Goal: Task Accomplishment & Management: Complete application form

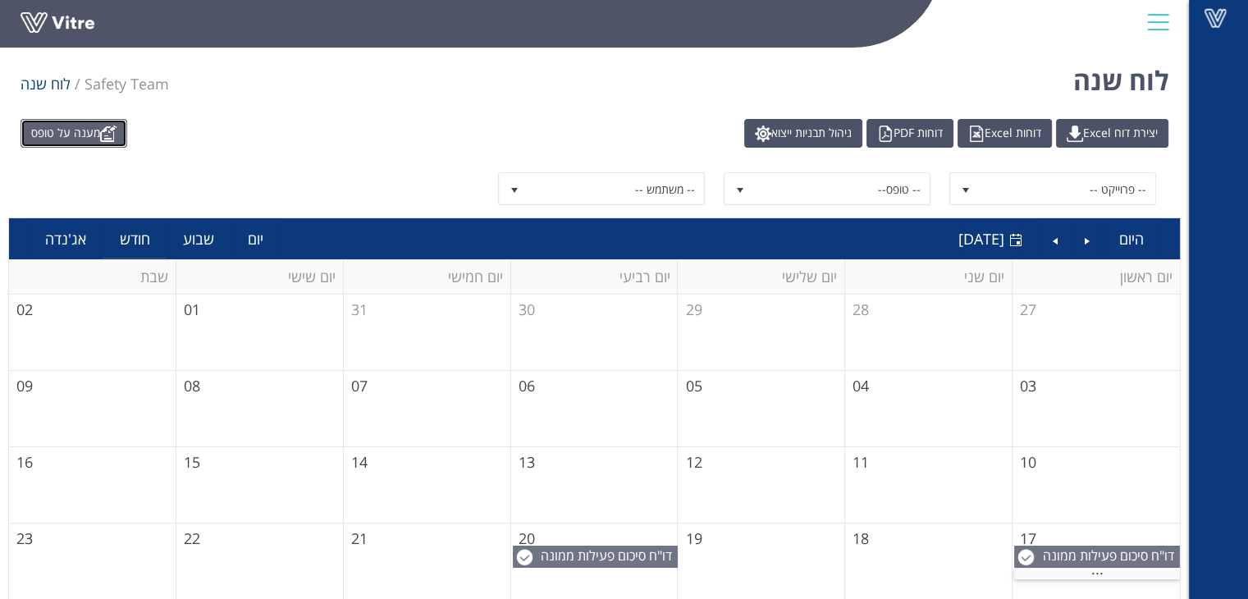
click at [59, 139] on link "מענה על טופס" at bounding box center [74, 133] width 107 height 29
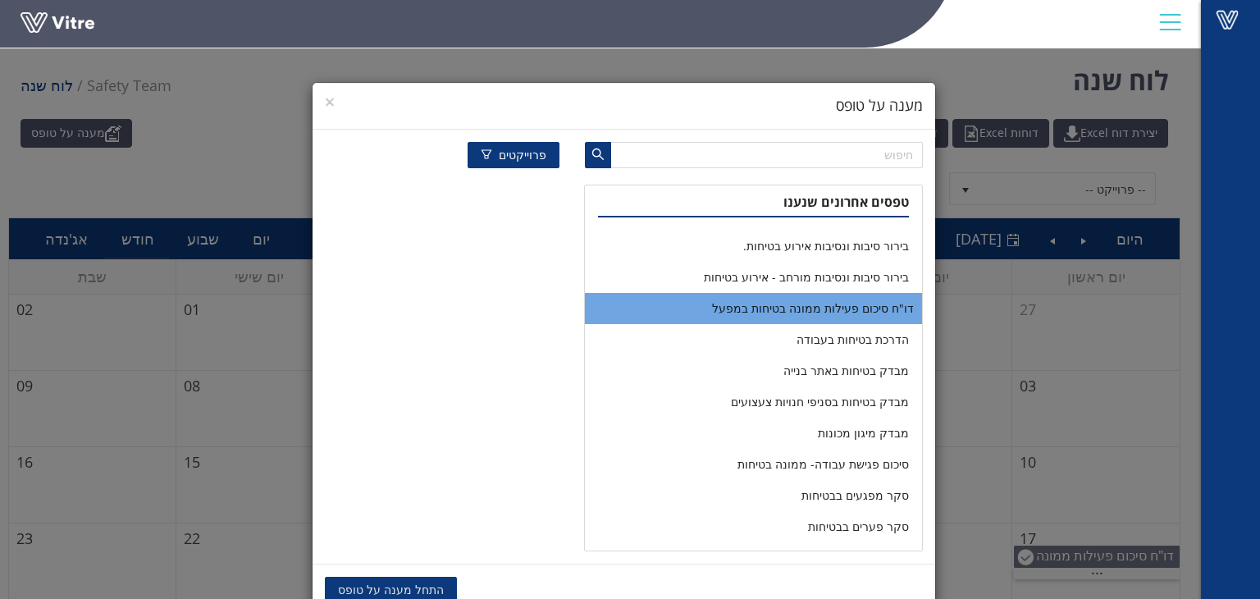
click at [783, 308] on li "דו"ח סיכום פעילות ממונה בטיחות במפעל" at bounding box center [753, 308] width 336 height 31
click at [509, 586] on span "העתקת נתונים" at bounding box center [513, 590] width 71 height 18
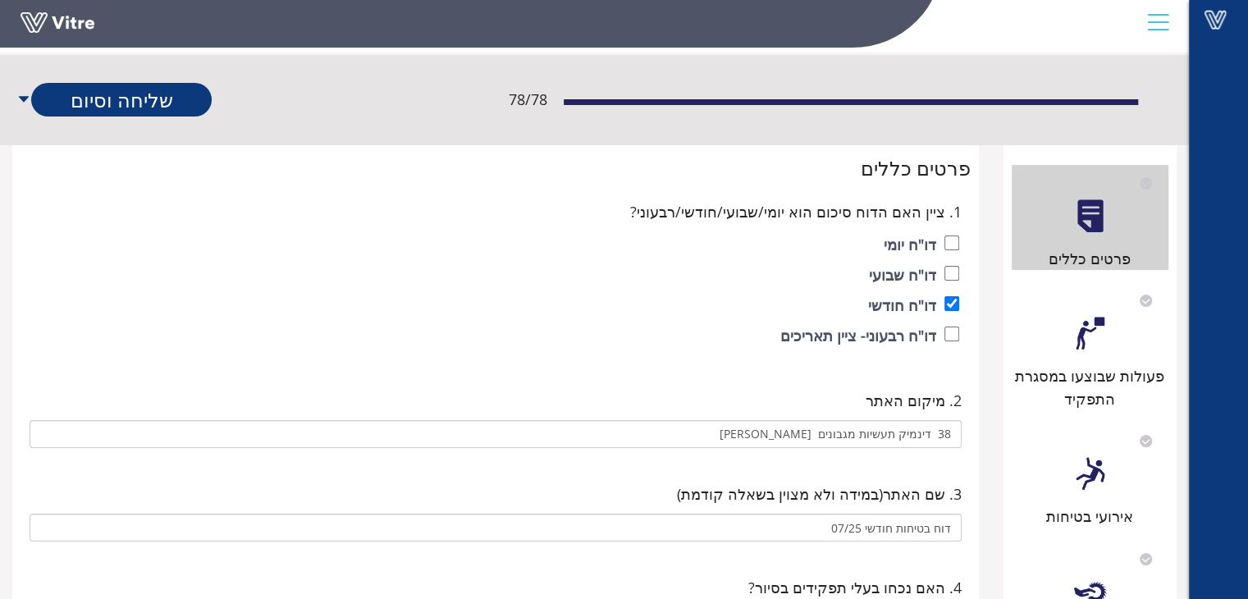
scroll to position [82, 0]
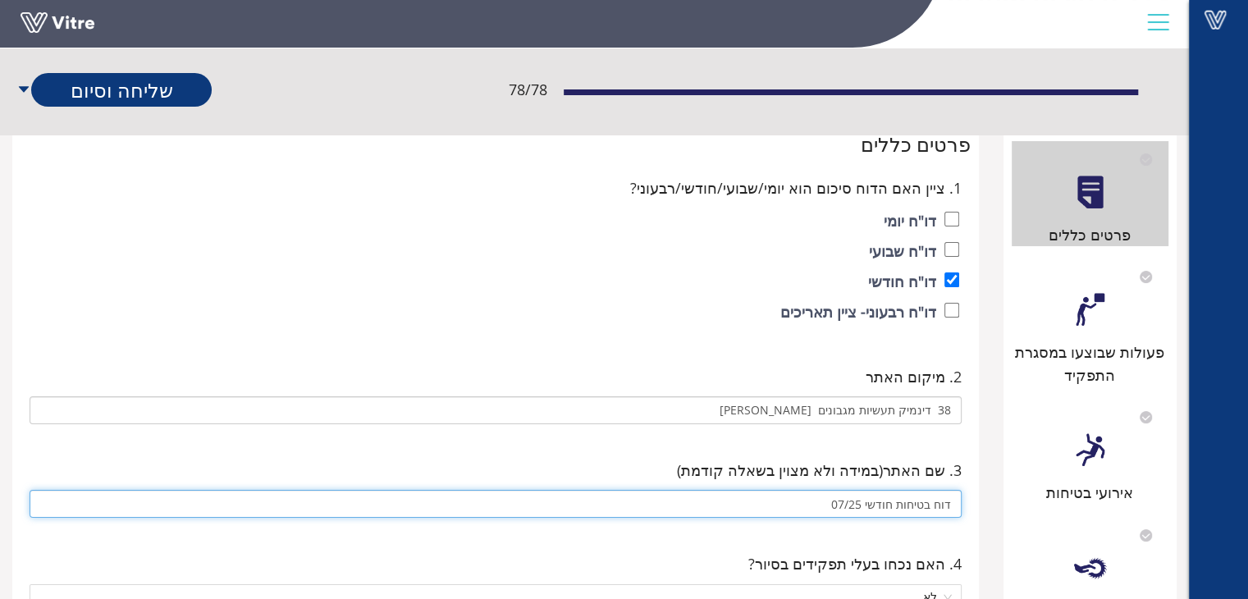
click at [849, 500] on input "דוח בטיחות חודשי 07/25" at bounding box center [496, 504] width 932 height 28
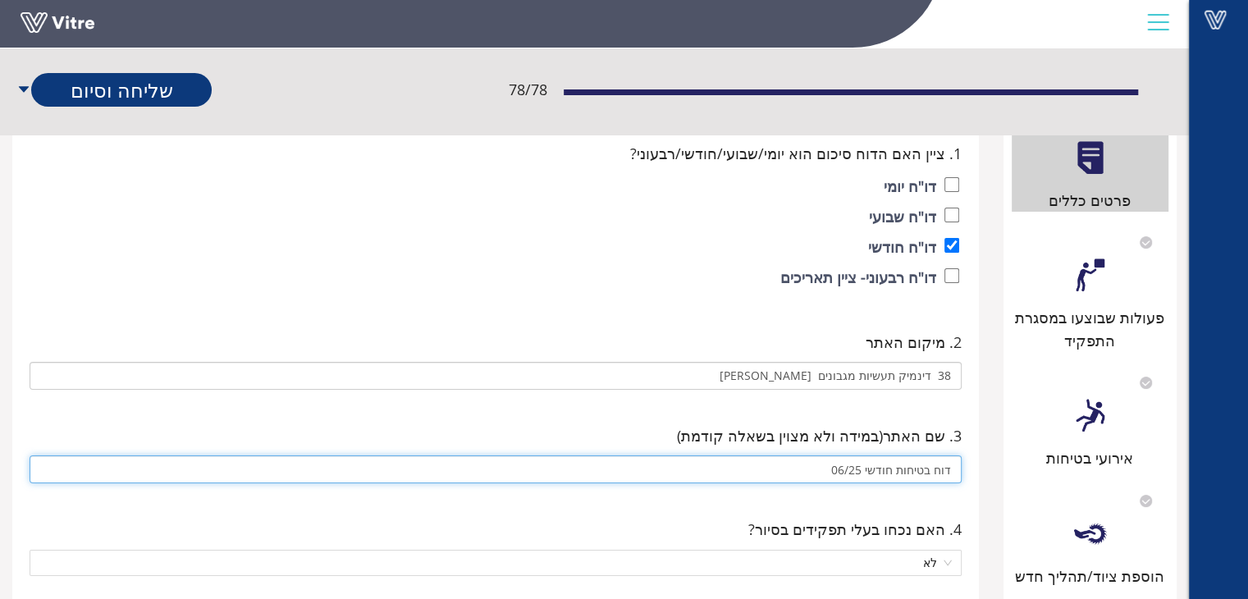
scroll to position [0, 0]
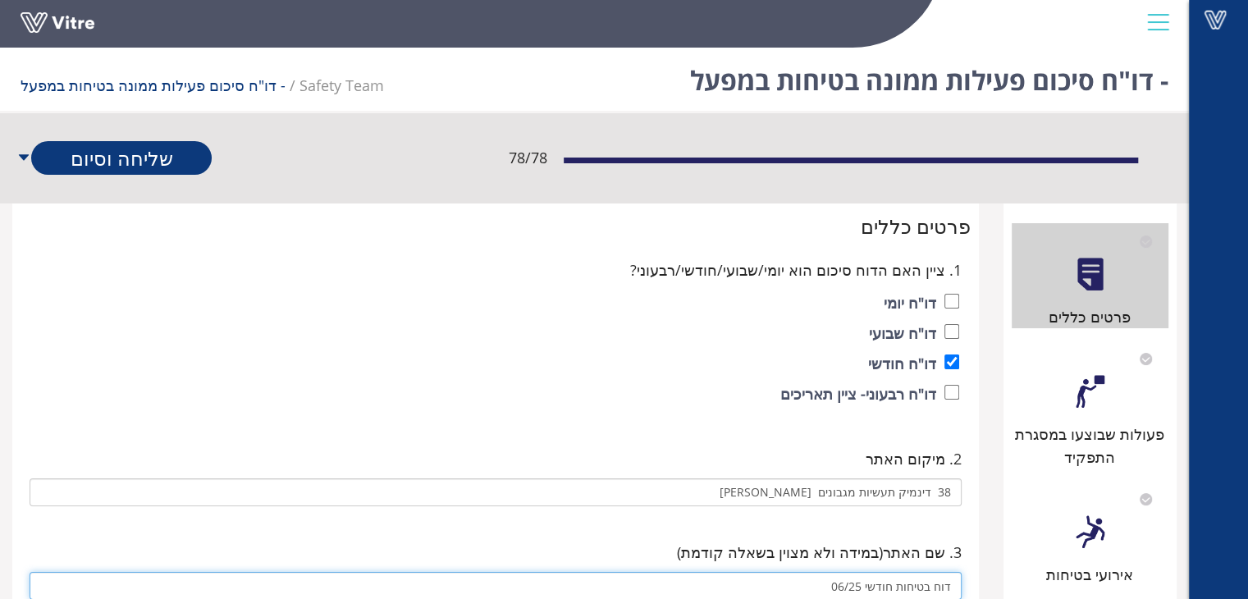
type input "דוח בטיחות חודשי 06/25"
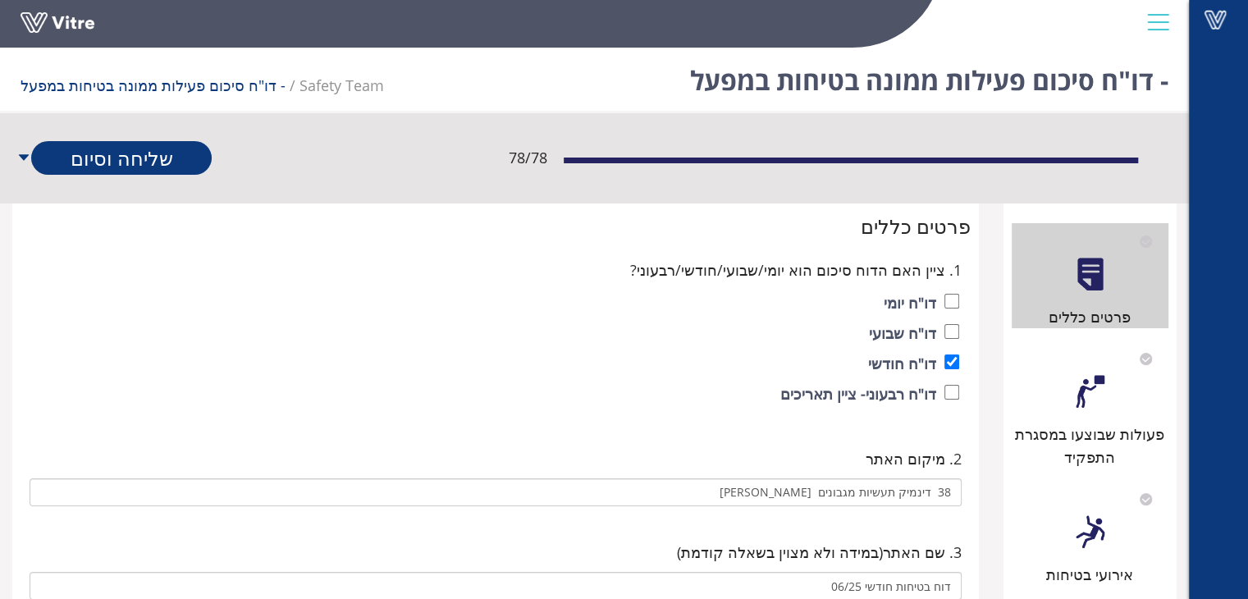
click at [1108, 405] on div "פעולות שבוצעו במסגרת התפקיד" at bounding box center [1090, 404] width 158 height 129
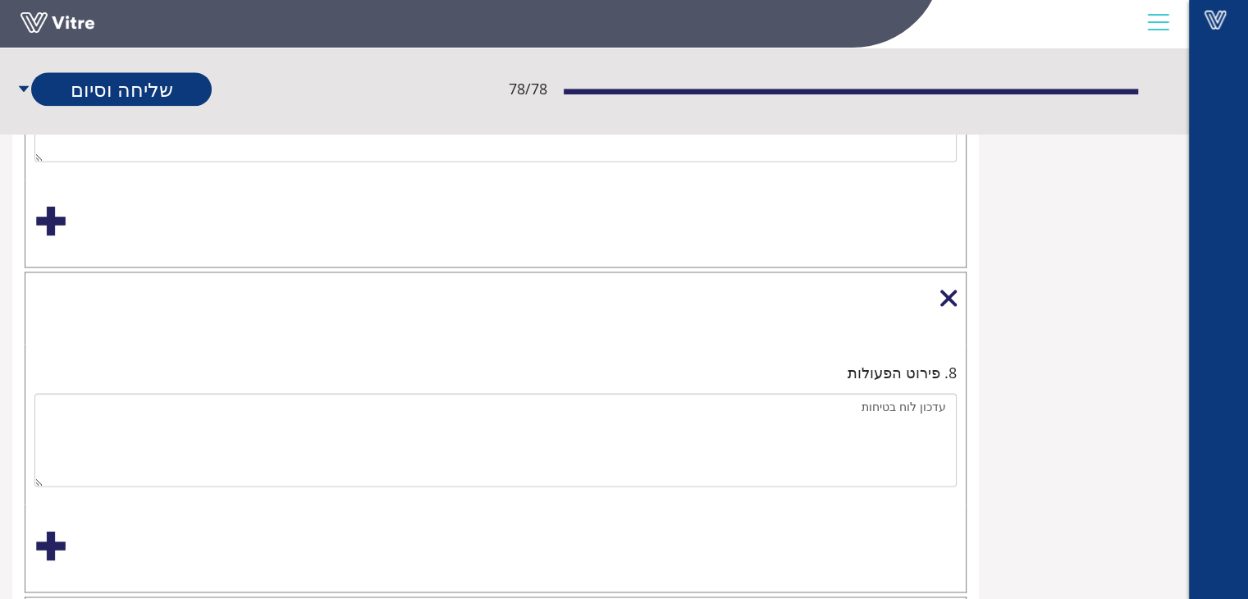
scroll to position [2543, 0]
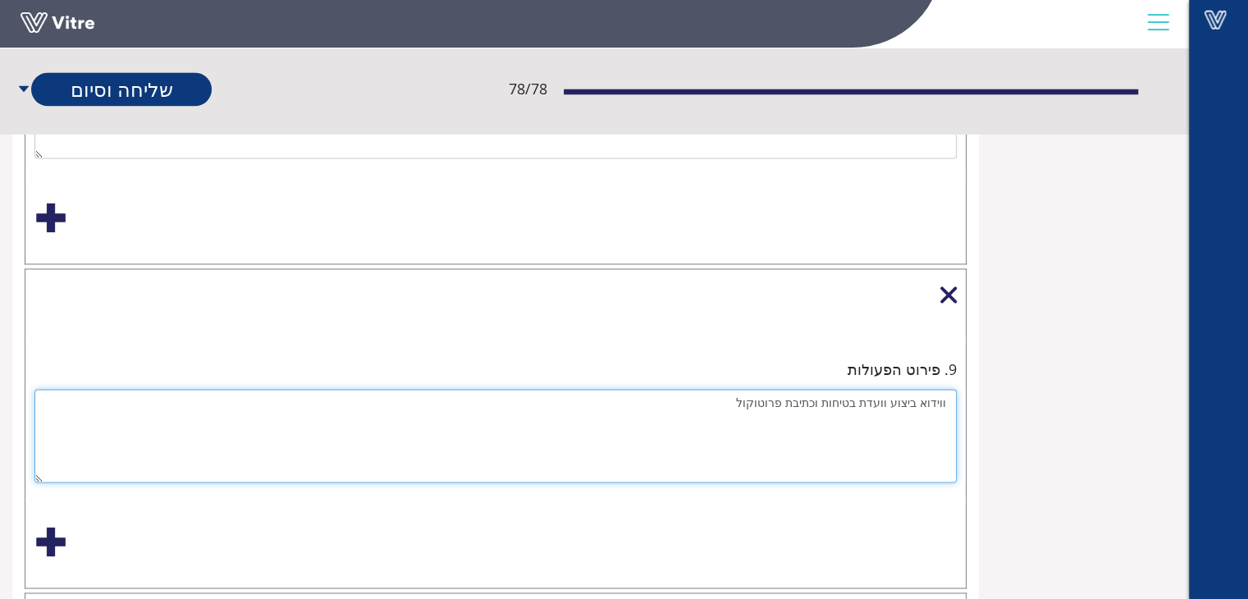
drag, startPoint x: 922, startPoint y: 392, endPoint x: 947, endPoint y: 395, distance: 25.5
click at [947, 395] on textarea "ווידוא ביצוע וועדת בטיחות וכתיבת פרוטוקול" at bounding box center [495, 436] width 922 height 94
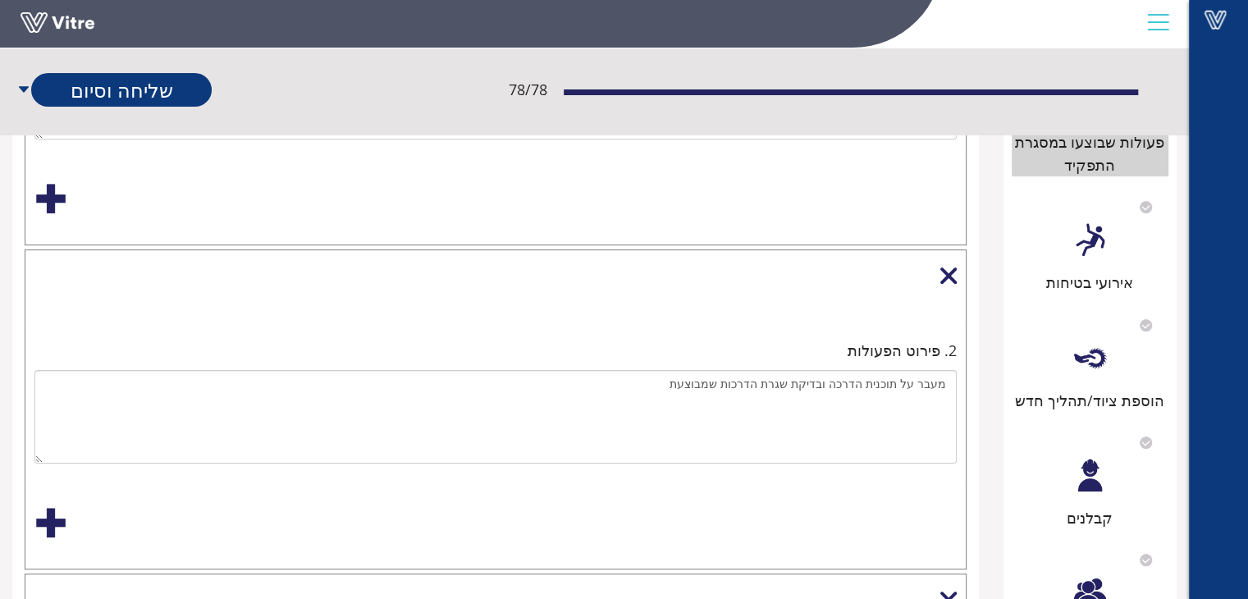
scroll to position [263, 0]
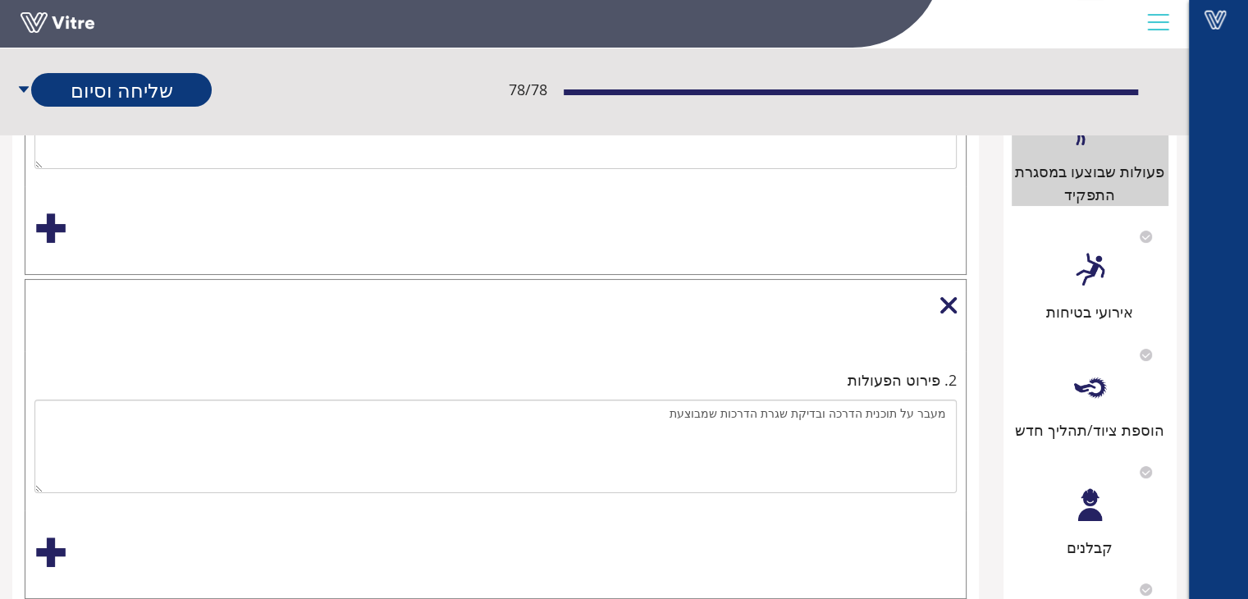
type textarea "ביצוע וועדת בטיחות וכתיבת פרוטוקול"
click at [1084, 306] on div "אירועי בטיחות" at bounding box center [1090, 311] width 158 height 23
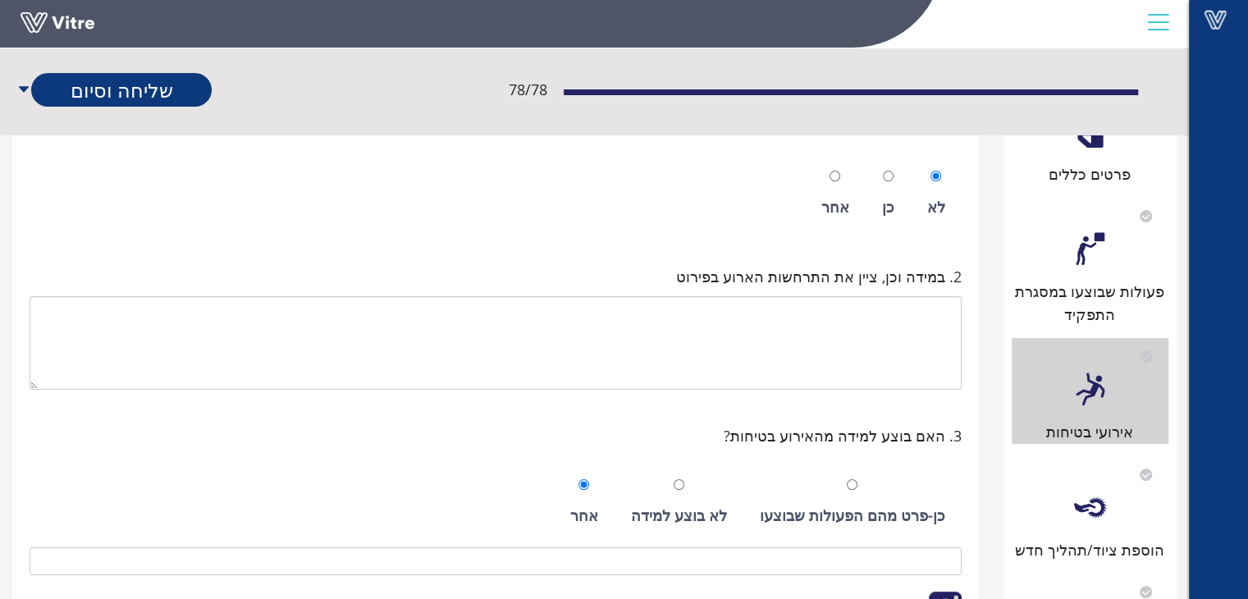
scroll to position [246, 0]
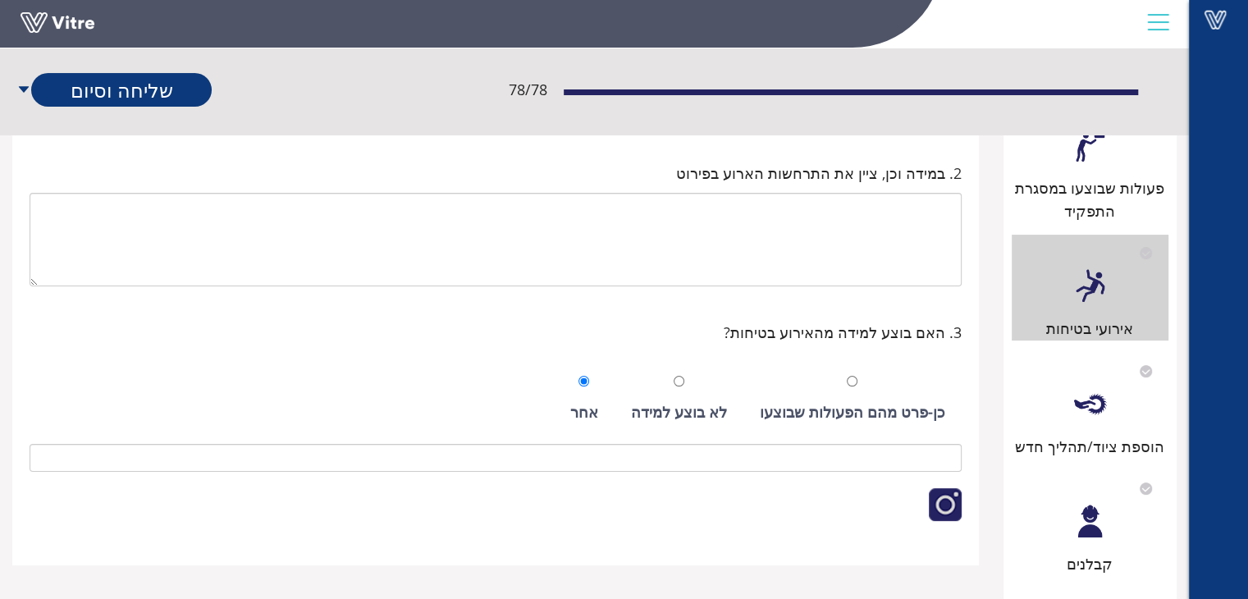
click at [1113, 431] on div "הוספת ציוד/תהליך חדש" at bounding box center [1090, 405] width 158 height 105
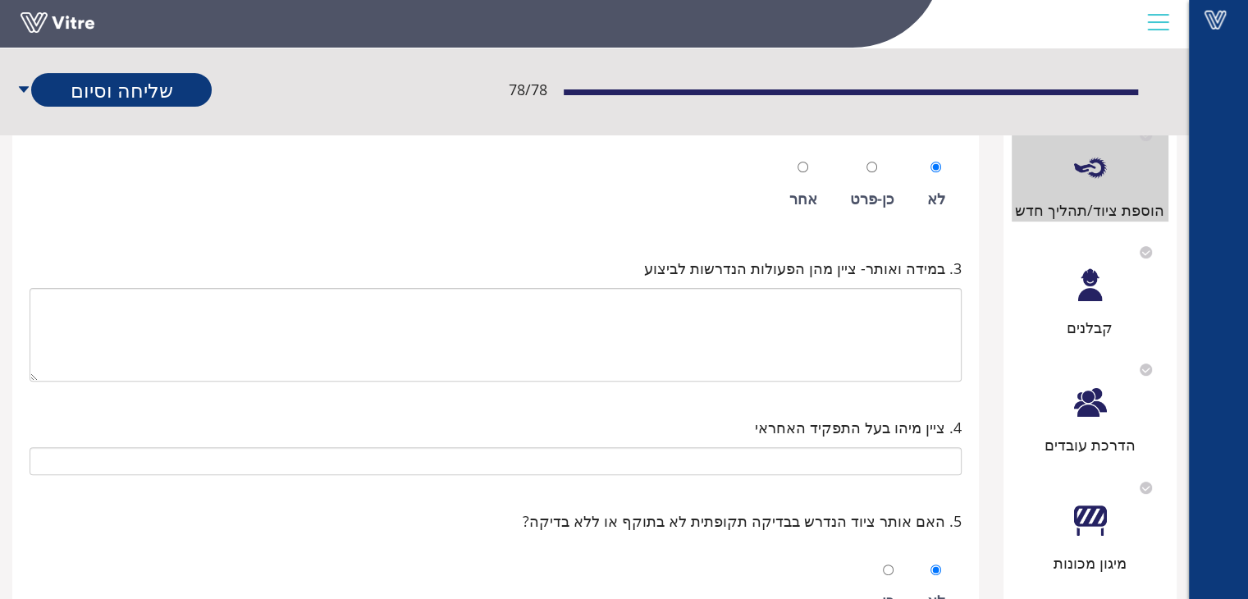
scroll to position [574, 0]
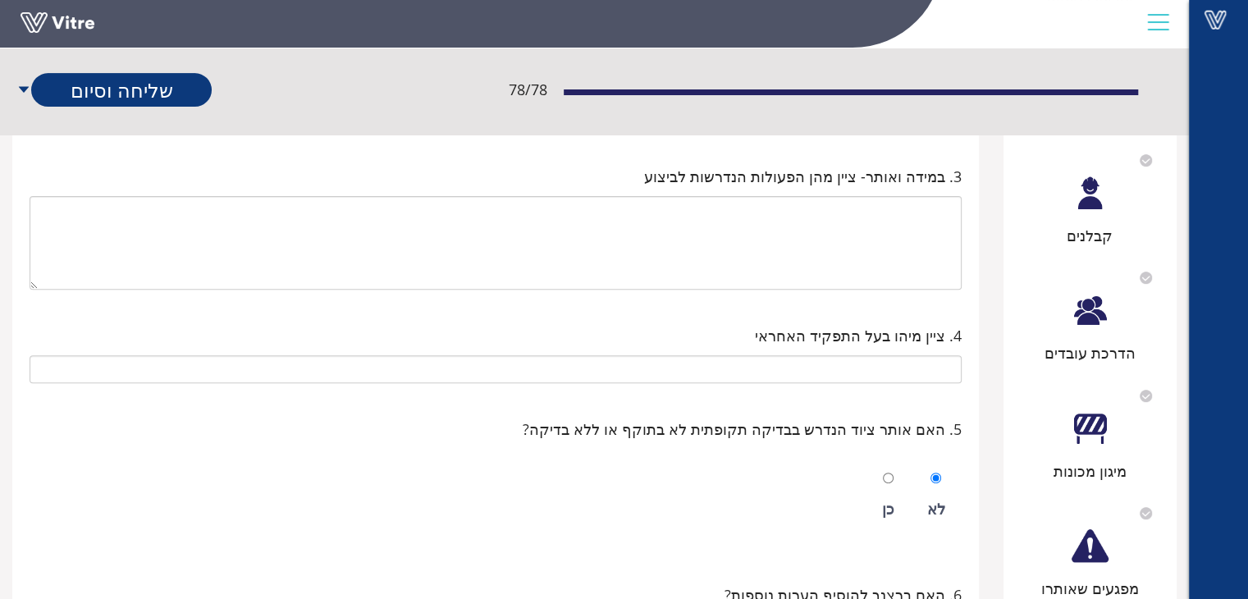
click at [1116, 332] on div "הדרכת עובדים" at bounding box center [1090, 311] width 158 height 105
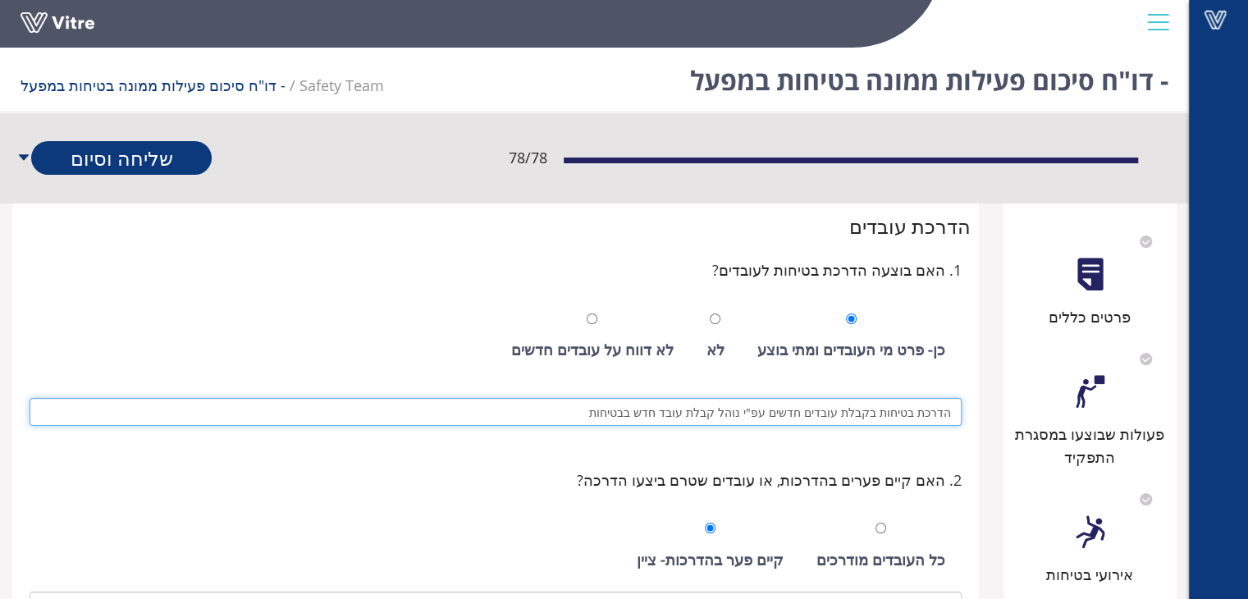
click at [581, 411] on input "הדרכת בטיחות בקבלת עובדים חדשים עפ"י נוהל קבלת עובד חדש בבטיחות" at bounding box center [496, 412] width 932 height 28
type input "הדרכת בטיחות בקבלת עובדים חדשים עפ"י נוהל קבלת עובד חדש בבטיחות והדרכת רענון בט…"
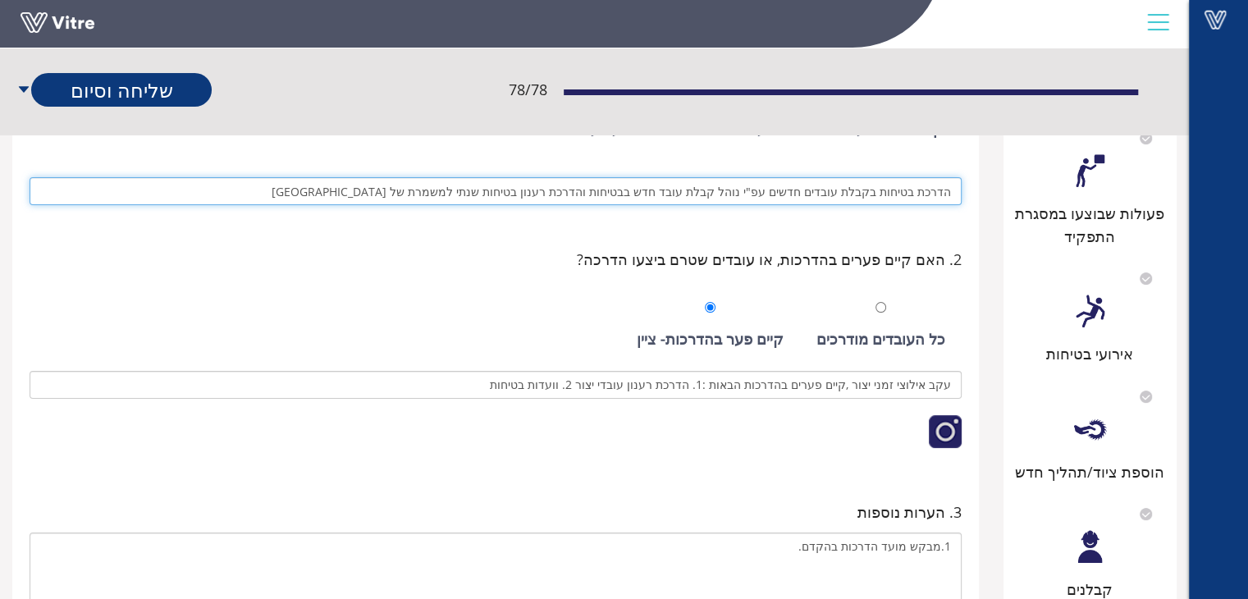
scroll to position [246, 0]
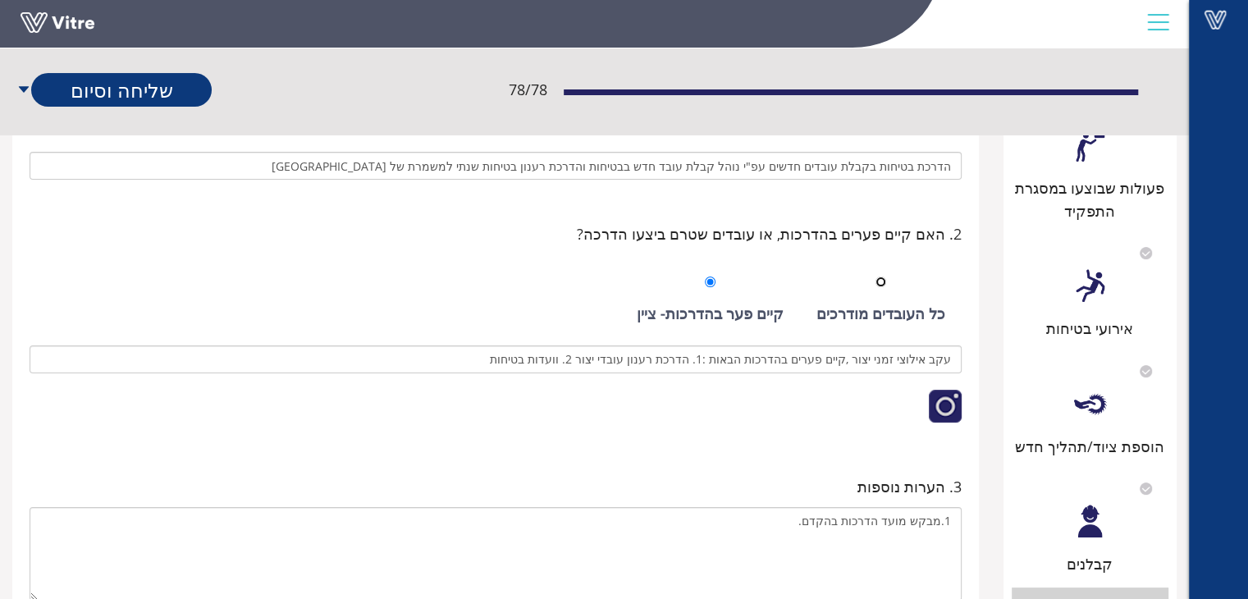
click at [886, 283] on input "radio" at bounding box center [880, 281] width 11 height 11
radio input "true"
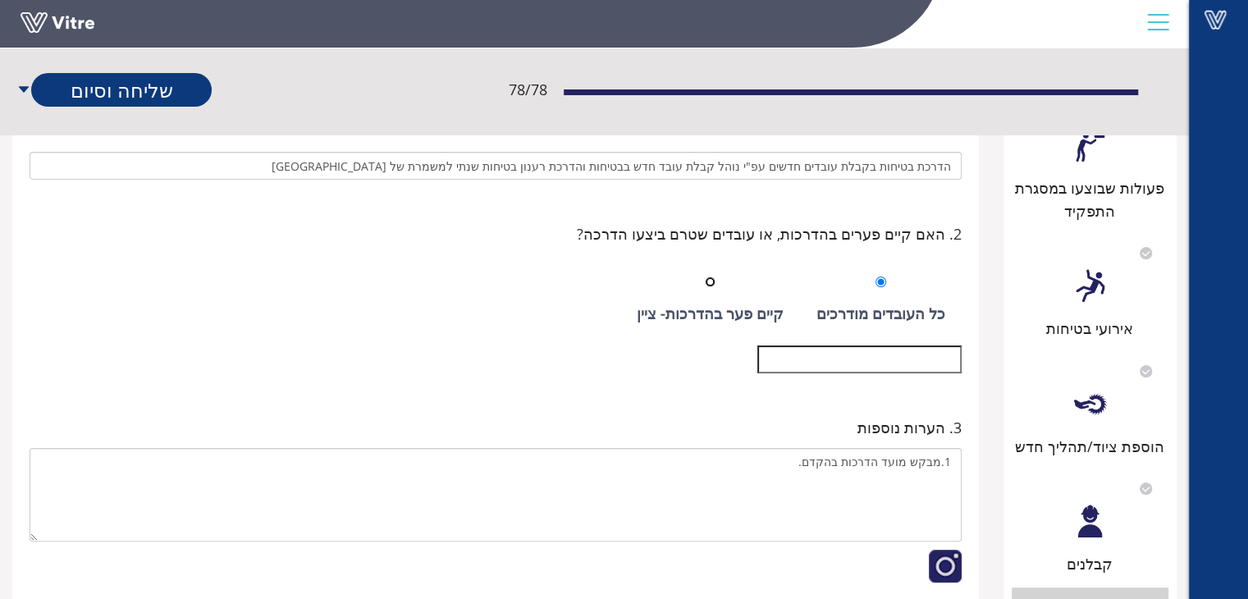
click at [715, 284] on input "radio" at bounding box center [710, 281] width 11 height 11
radio input "true"
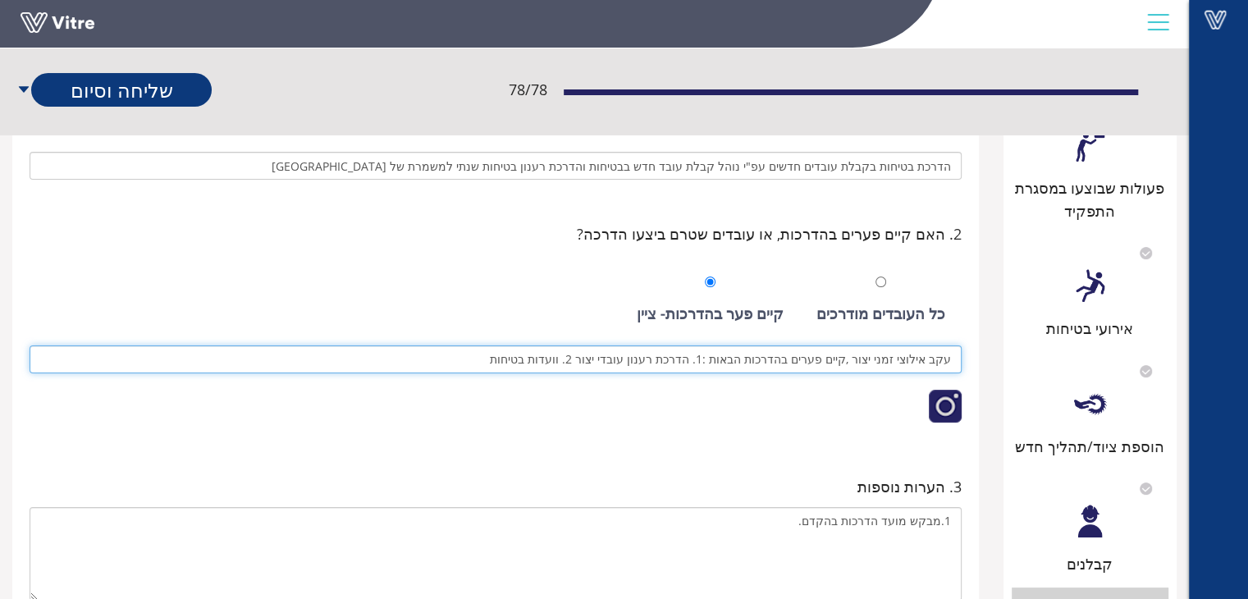
drag, startPoint x: 518, startPoint y: 362, endPoint x: 1056, endPoint y: 361, distance: 538.1
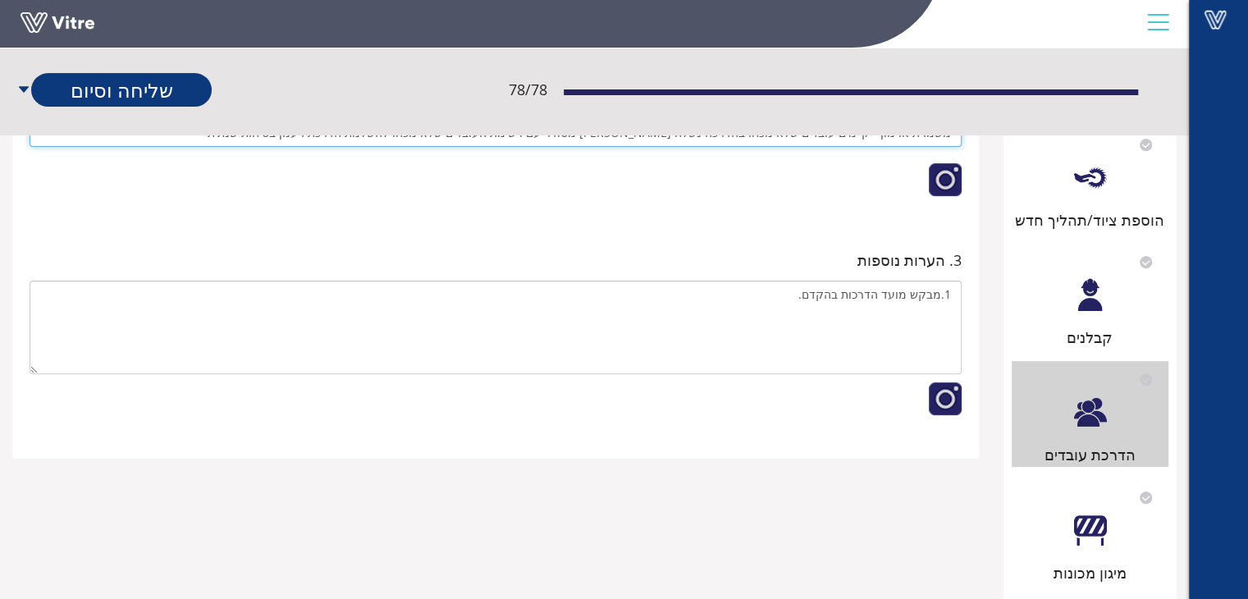
scroll to position [492, 0]
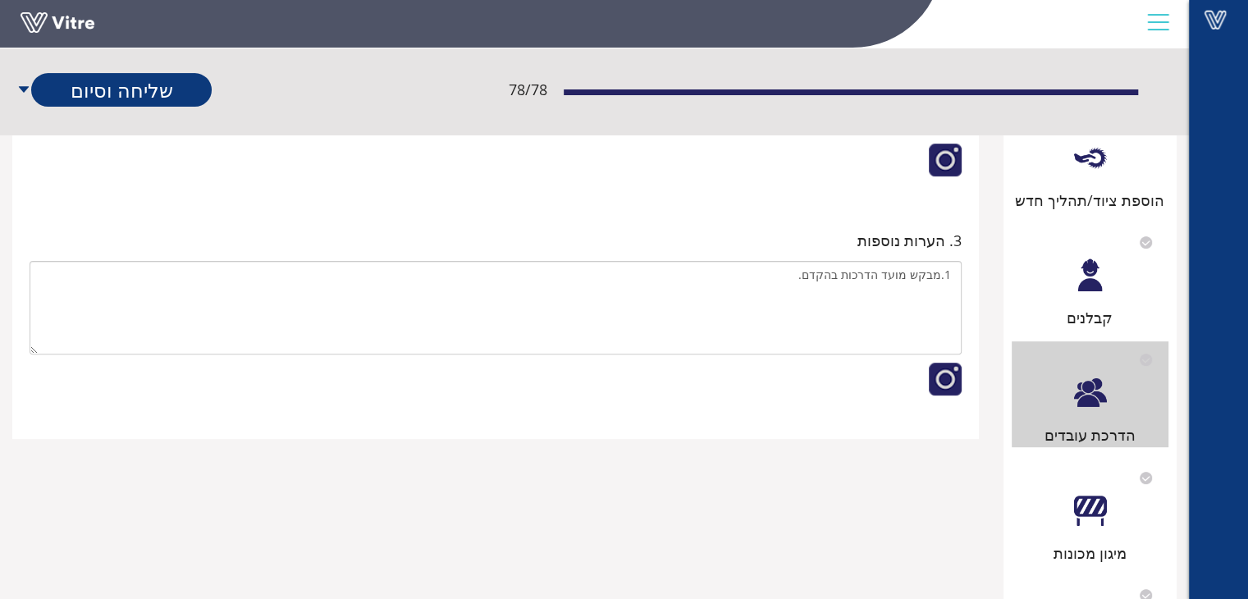
type input "משמרת ארמון - קיימים עובדים שלא נוכחו בהדרכה נשלח [PERSON_NAME] מסודר עם רשימת …"
drag, startPoint x: 1110, startPoint y: 530, endPoint x: 1099, endPoint y: 529, distance: 10.7
click at [1105, 527] on div "מיגון מכונות" at bounding box center [1090, 511] width 158 height 105
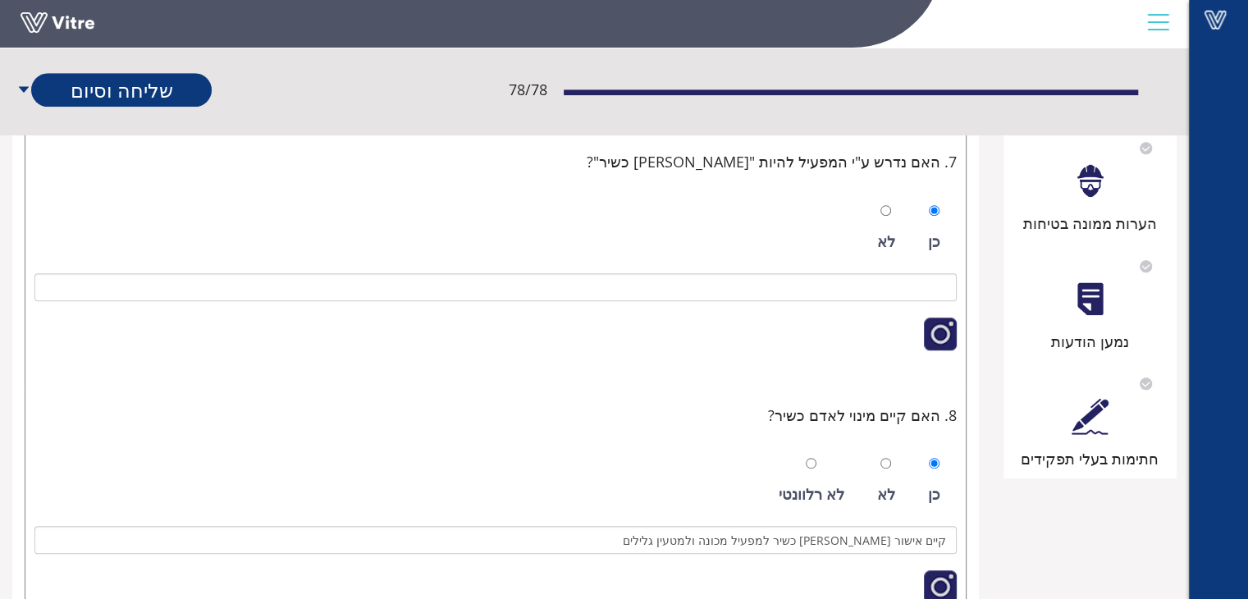
scroll to position [846, 0]
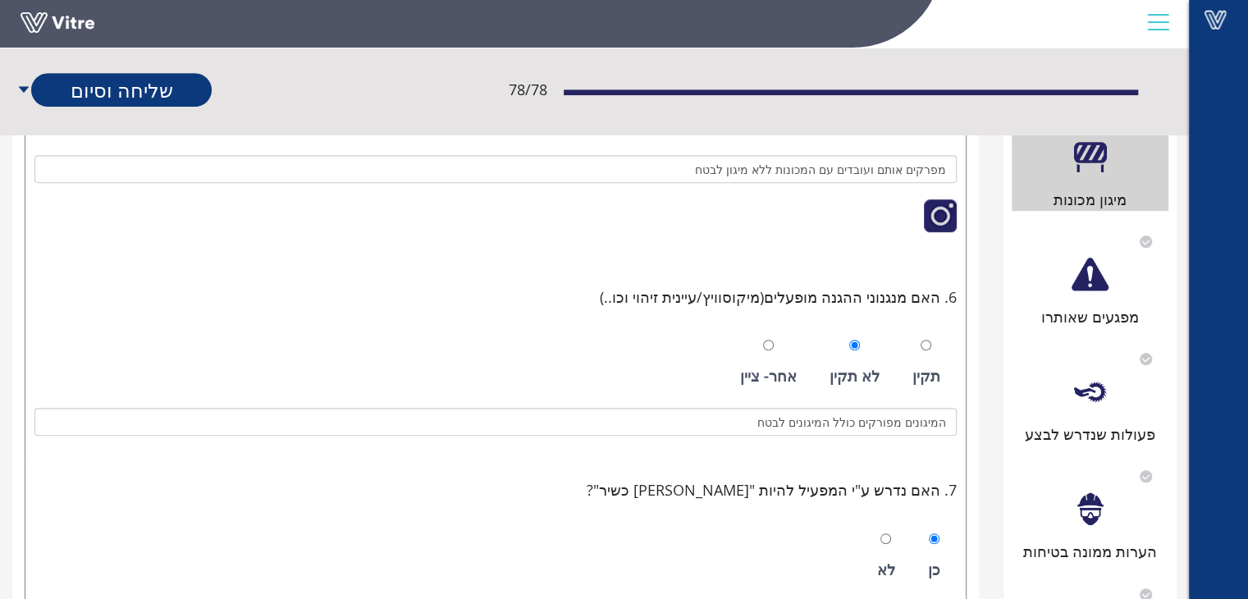
click at [1093, 314] on div "מפגעים שאותרו" at bounding box center [1090, 316] width 158 height 23
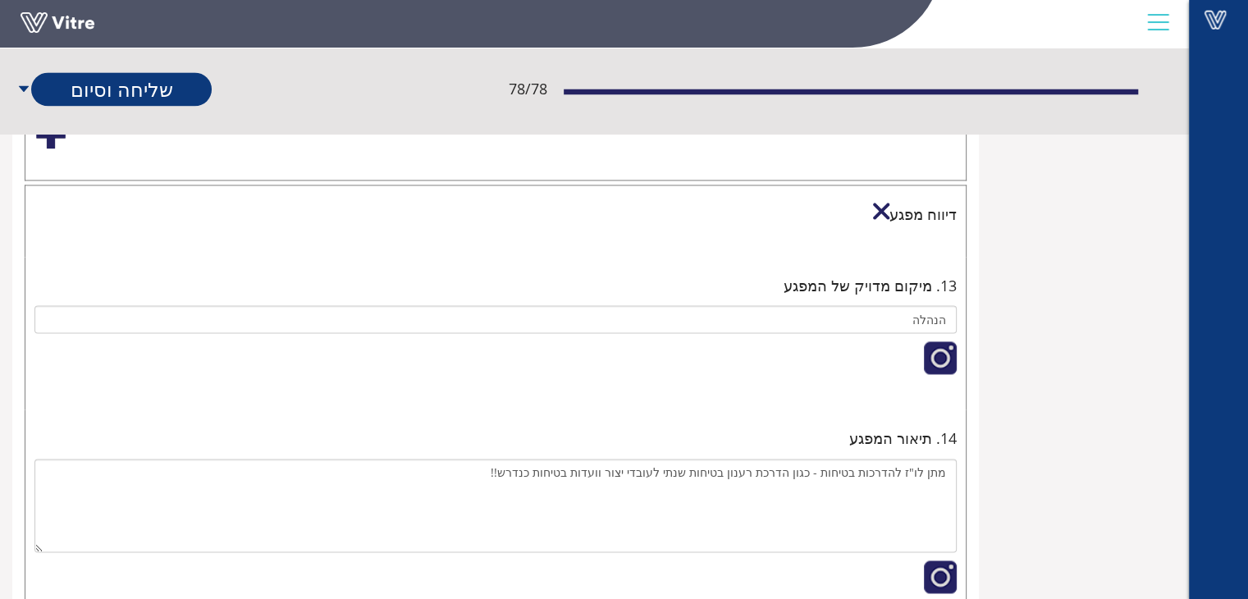
scroll to position [2346, 0]
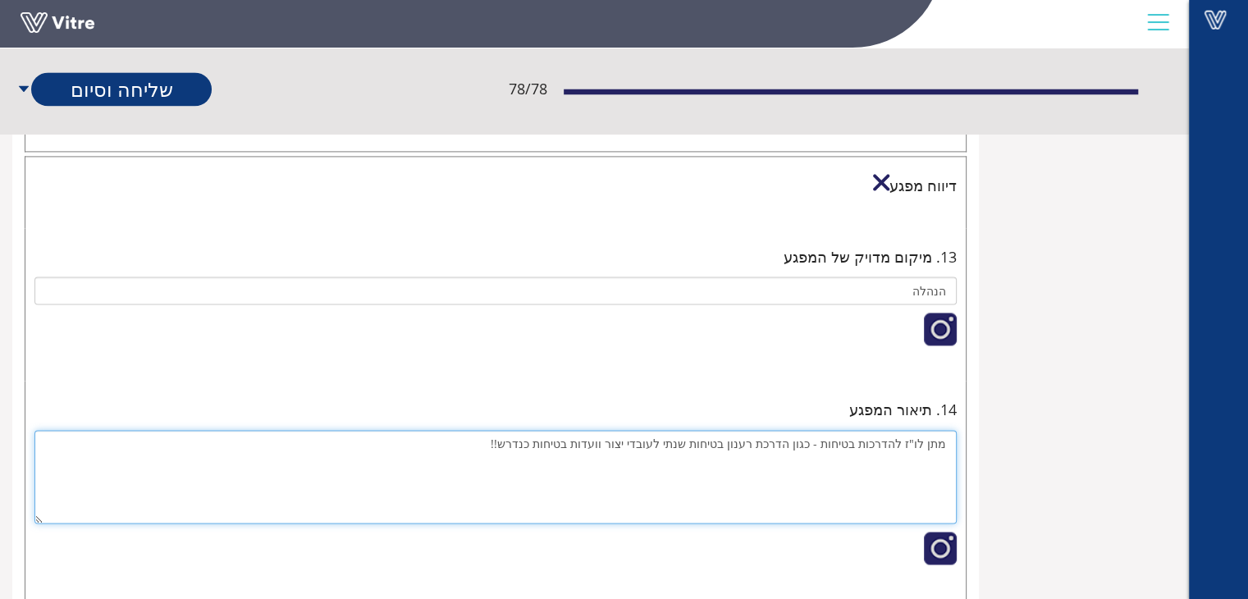
drag, startPoint x: 519, startPoint y: 444, endPoint x: 648, endPoint y: 516, distance: 147.6
click at [623, 441] on textarea "מתן לו"ז להדרכות בטיחות - כגון הדרכת רענון בטיחות שנתי לעובדי יצור וועדות בטיחו…" at bounding box center [495, 477] width 922 height 94
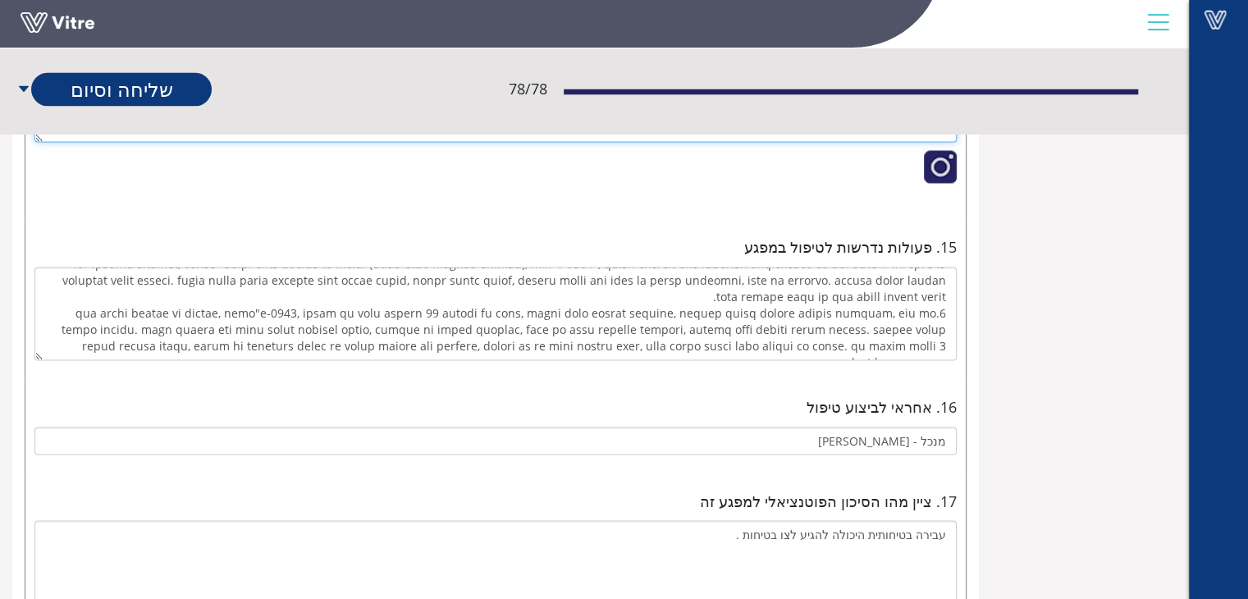
scroll to position [2756, 0]
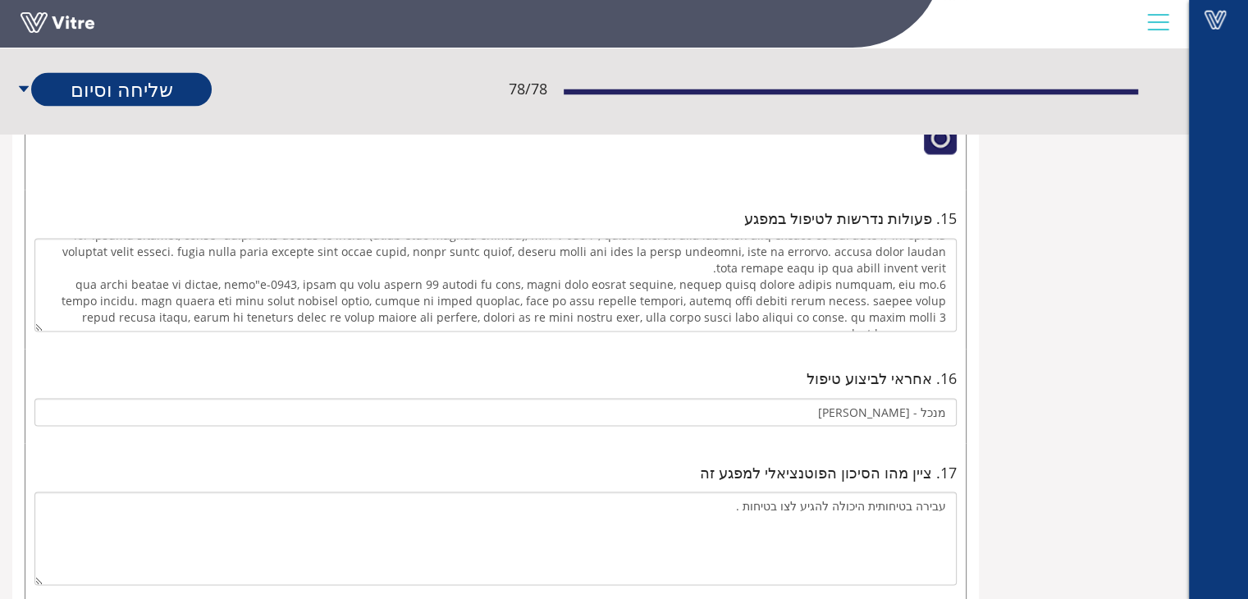
type textarea "מתן לו"ז להדרכות בטיחות - כגון הדרכת רענון בטיחות שנתי לעובדי יצור שלא נוכחו.מש…"
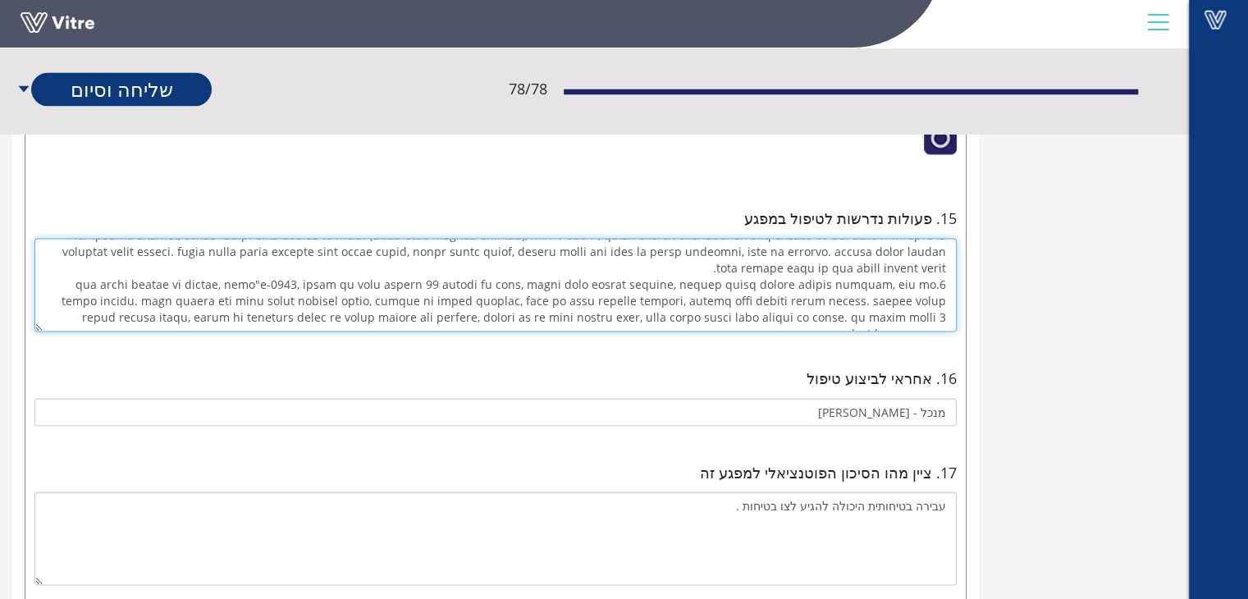
drag, startPoint x: 285, startPoint y: 306, endPoint x: 947, endPoint y: 276, distance: 662.7
click at [947, 276] on textarea at bounding box center [495, 285] width 922 height 94
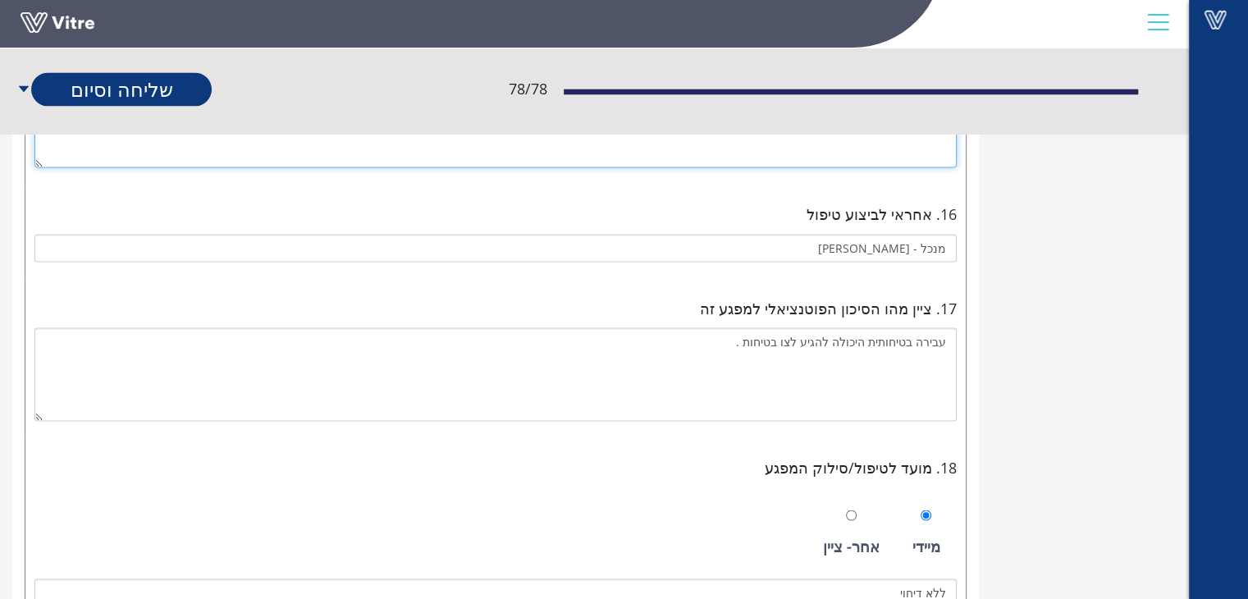
scroll to position [3002, 0]
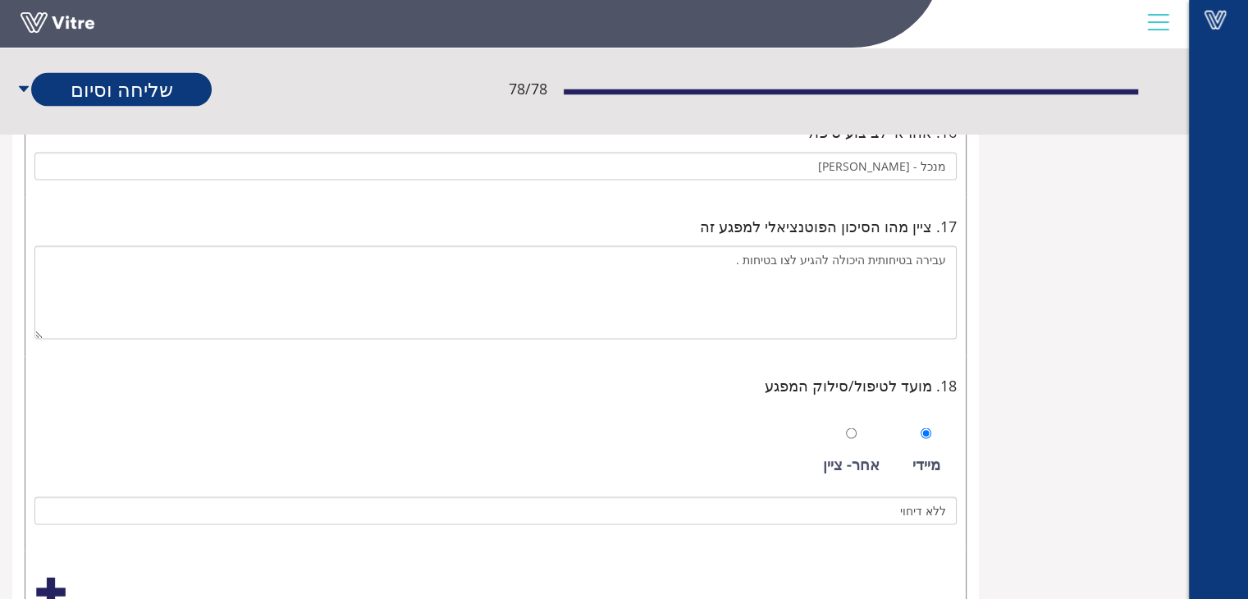
type textarea "1. חוק הדרכות הבטיחות, הנקרא "תקנות ארגון הפיקוח על העבודה (מסירת מידע והדרכת ע…"
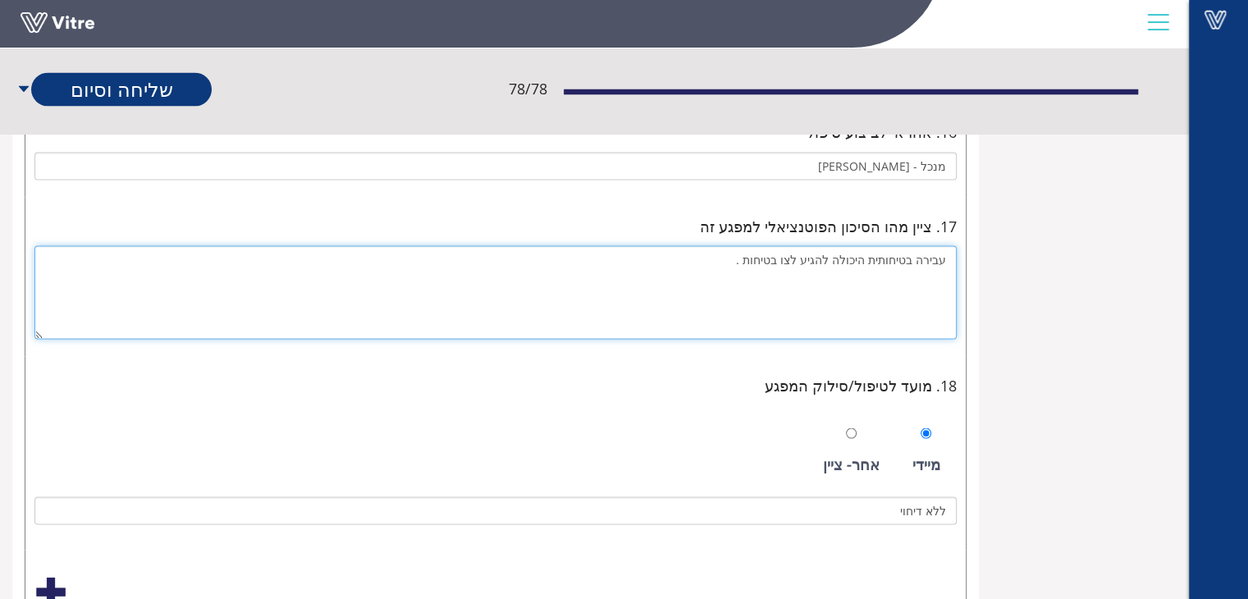
drag, startPoint x: 728, startPoint y: 253, endPoint x: 732, endPoint y: 461, distance: 207.6
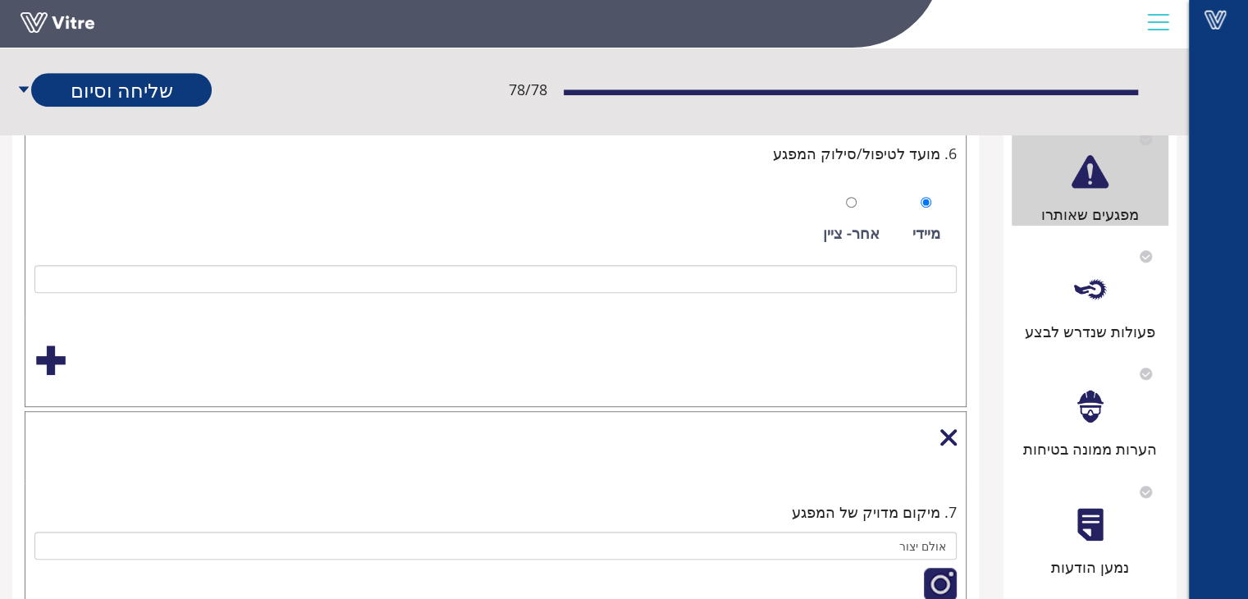
scroll to position [952, 0]
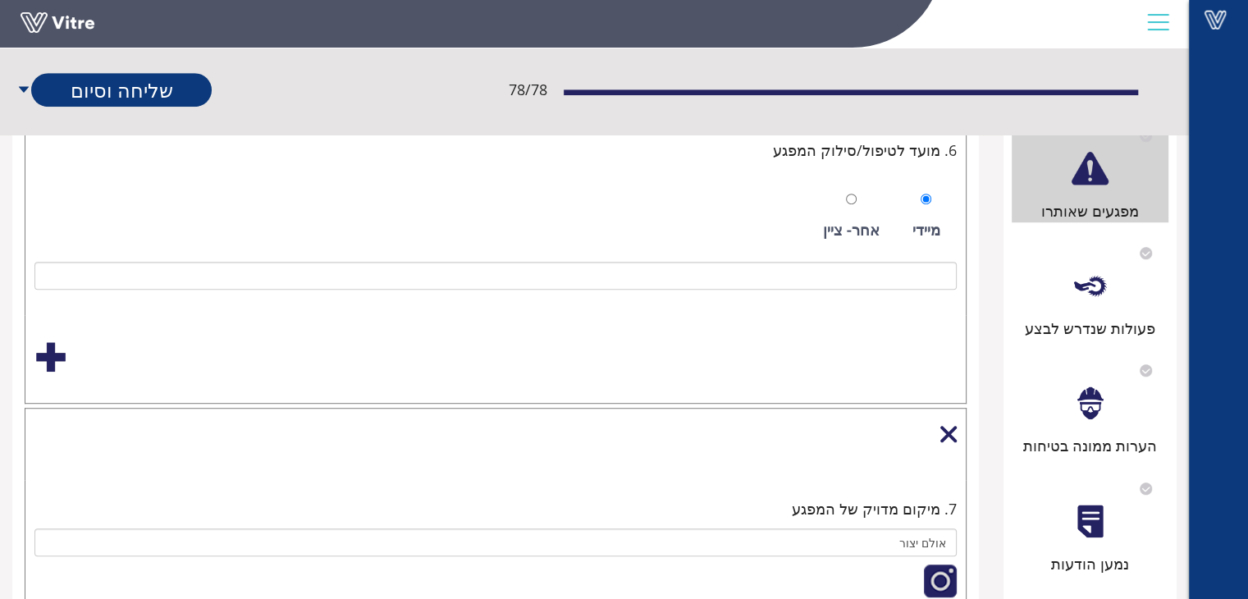
click at [1066, 303] on div "פעולות שנדרש לבצע" at bounding box center [1090, 287] width 158 height 105
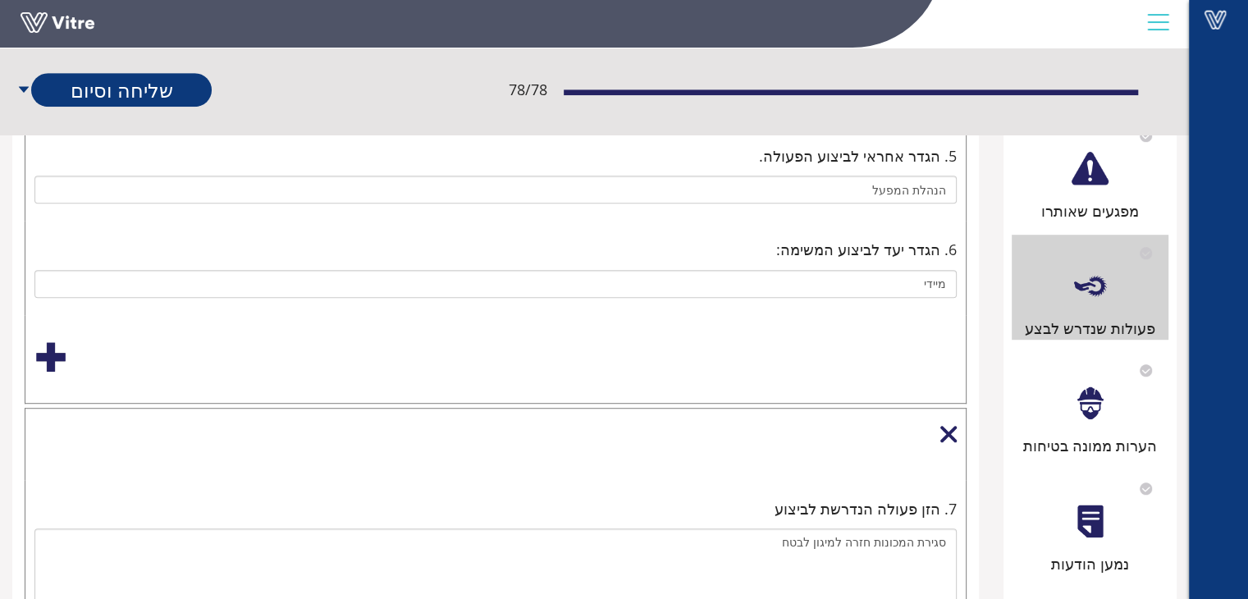
scroll to position [0, 0]
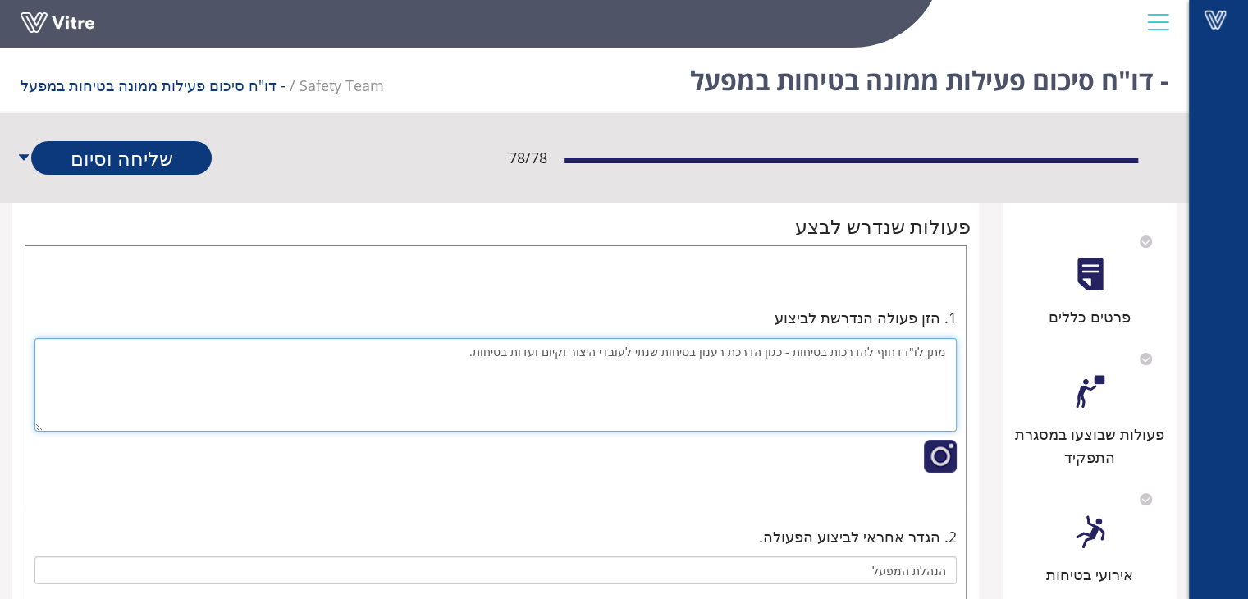
drag, startPoint x: 498, startPoint y: 357, endPoint x: 614, endPoint y: 512, distance: 193.9
click at [598, 352] on textarea "מתן לו"ז דחוף להדרכות בטיחות - כגון הדרכת רענון בטיחות שנתי לעובדי היצור וקיום …" at bounding box center [495, 385] width 922 height 94
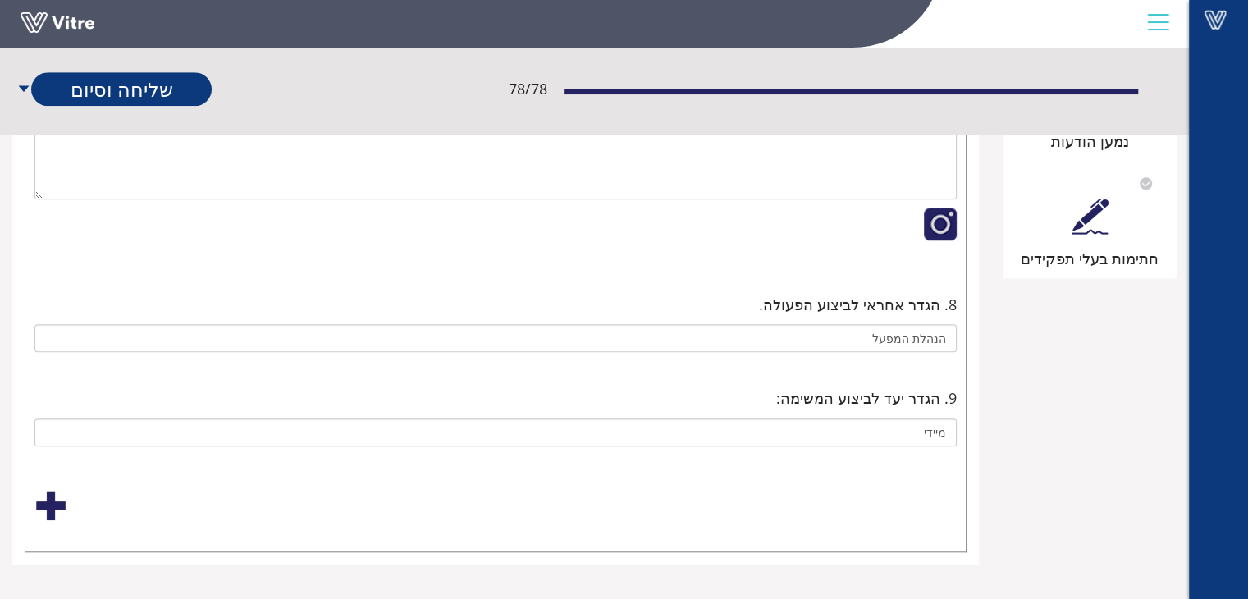
scroll to position [1128, 0]
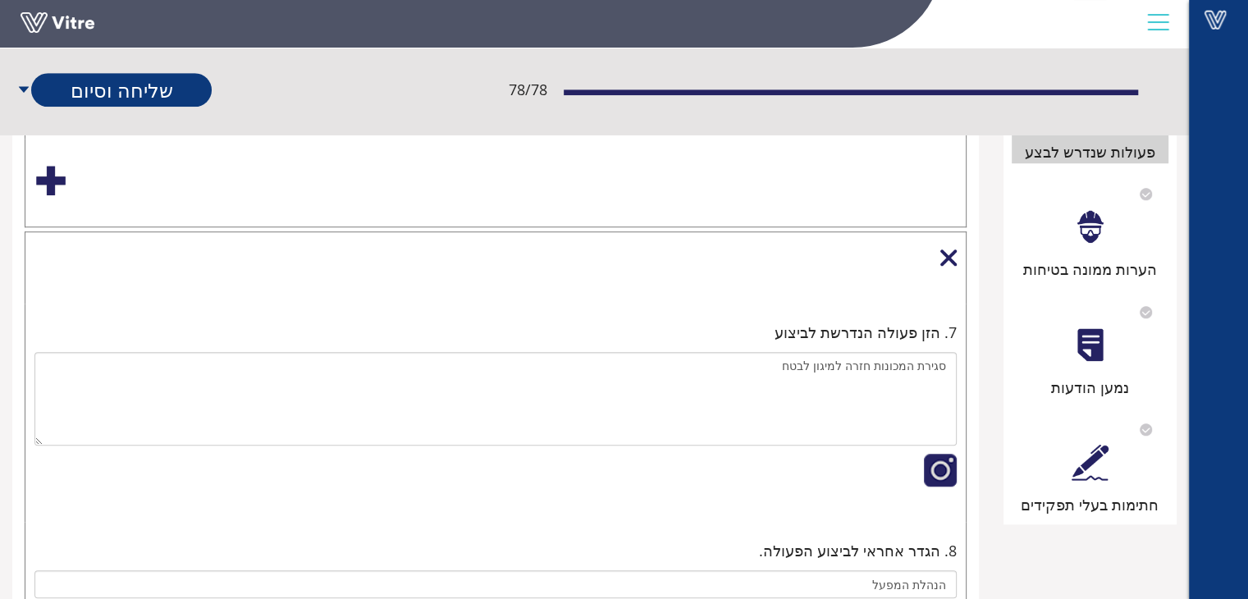
type textarea "מתן לו"ז דחוף להדרכות בטיחות - כגון הדרכת רענון בטיחות שנתי לעובדי היצור משמרת …"
click at [1081, 254] on div "הערות ממונה בטיחות" at bounding box center [1090, 228] width 158 height 105
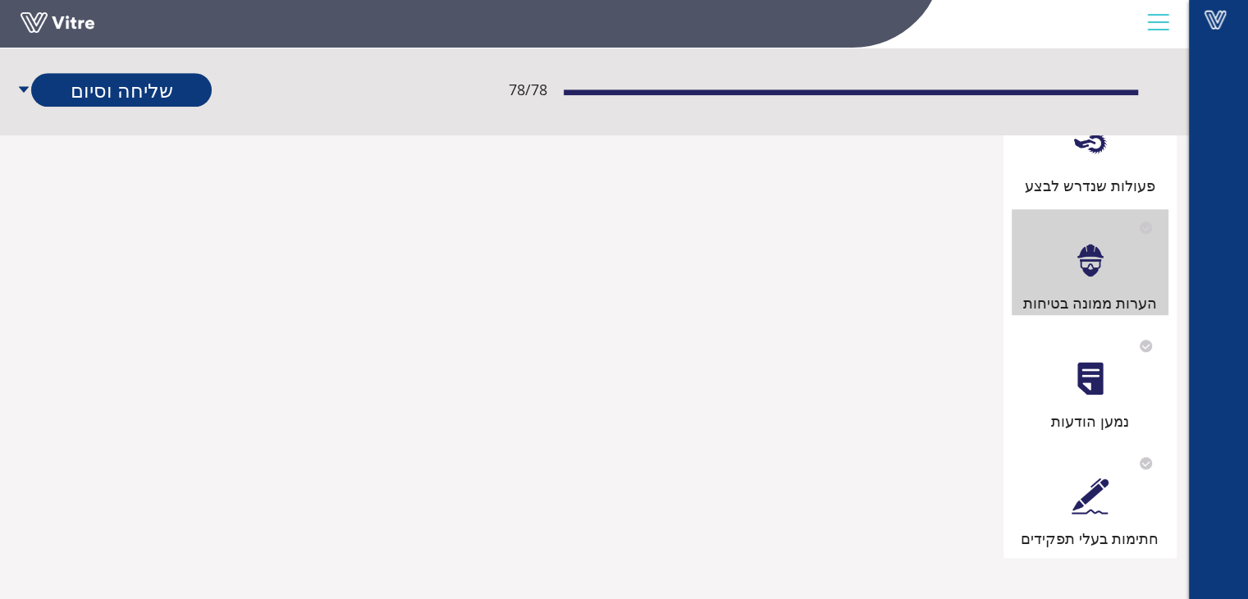
scroll to position [0, 0]
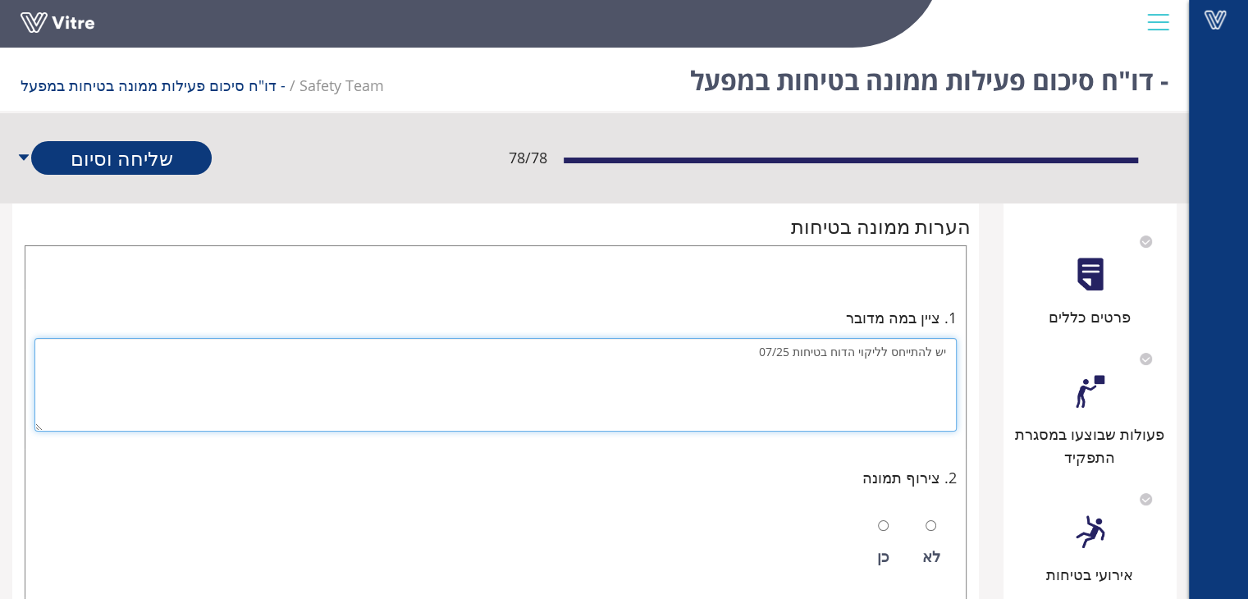
drag, startPoint x: 780, startPoint y: 353, endPoint x: 851, endPoint y: 563, distance: 221.5
click at [778, 353] on textarea "יש להתייחס לליקוי הדוח בטיחות 07/25" at bounding box center [495, 385] width 922 height 94
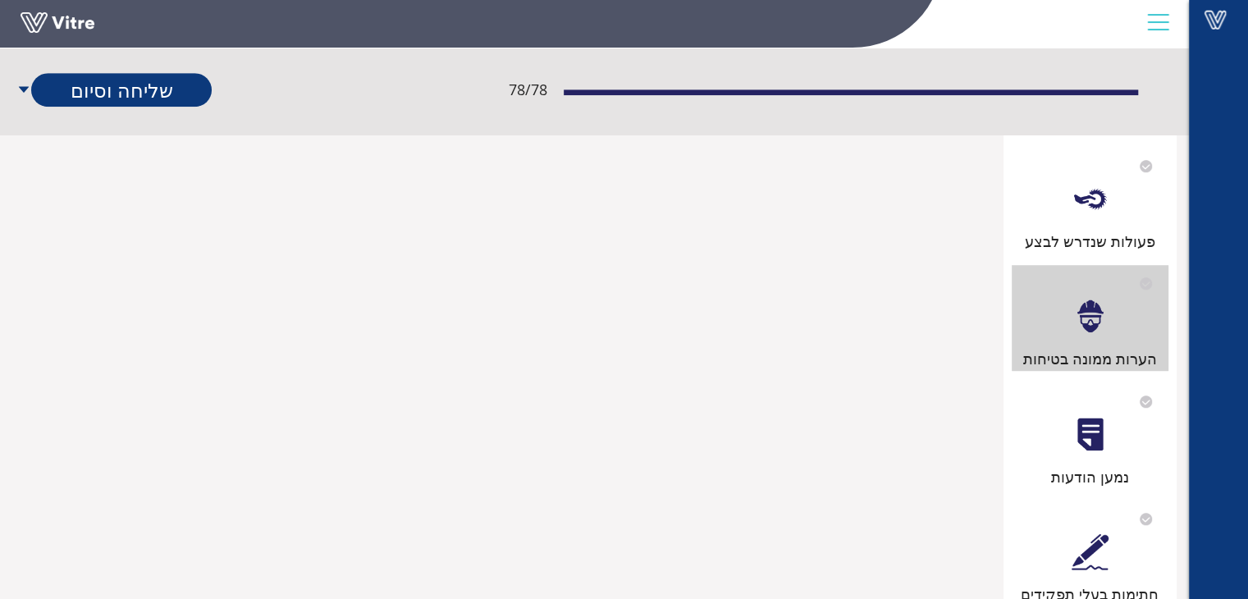
scroll to position [1066, 0]
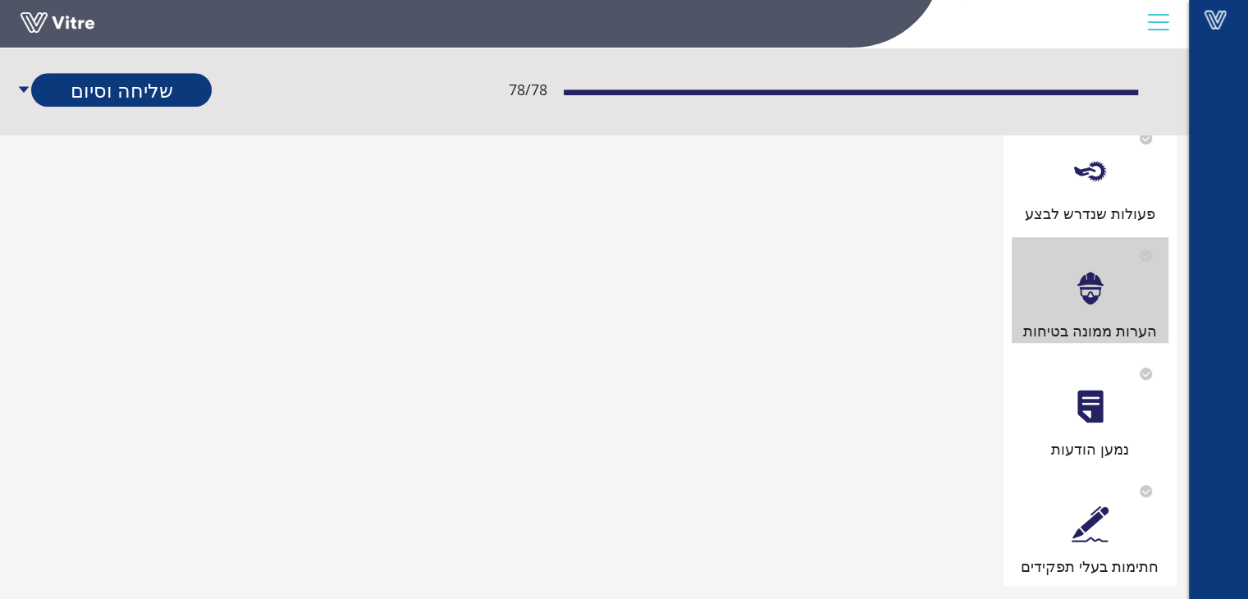
type textarea "יש להתייחס לליקוי הדוח בטיחות 06/25"
click at [1089, 535] on div at bounding box center [1089, 523] width 37 height 37
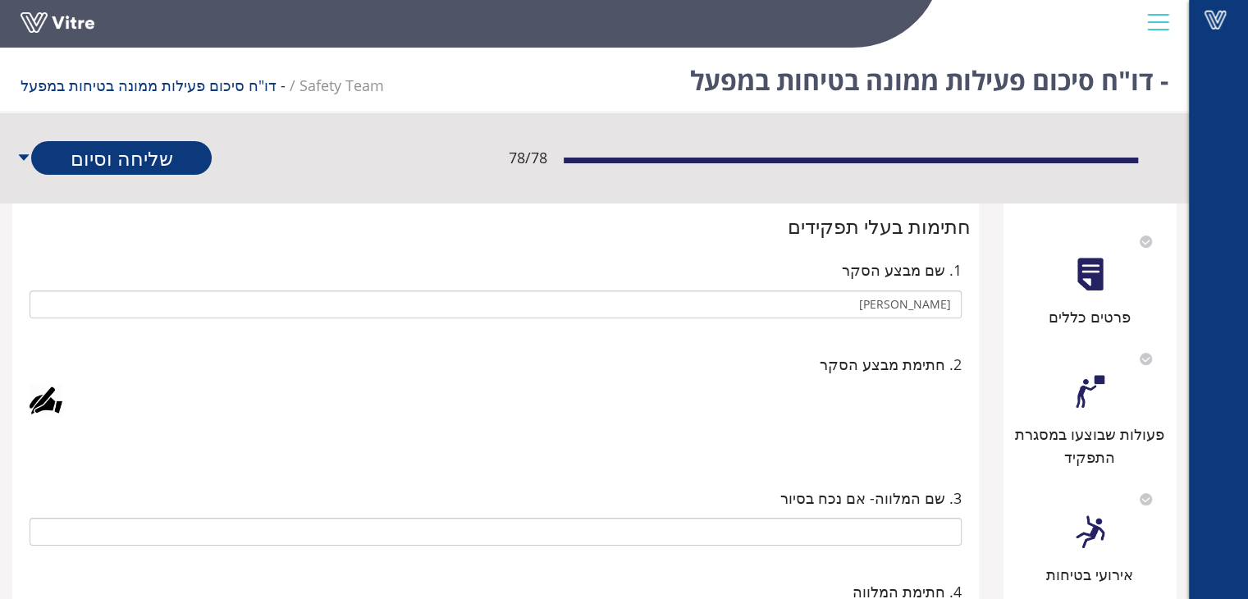
click at [55, 395] on div at bounding box center [46, 400] width 33 height 33
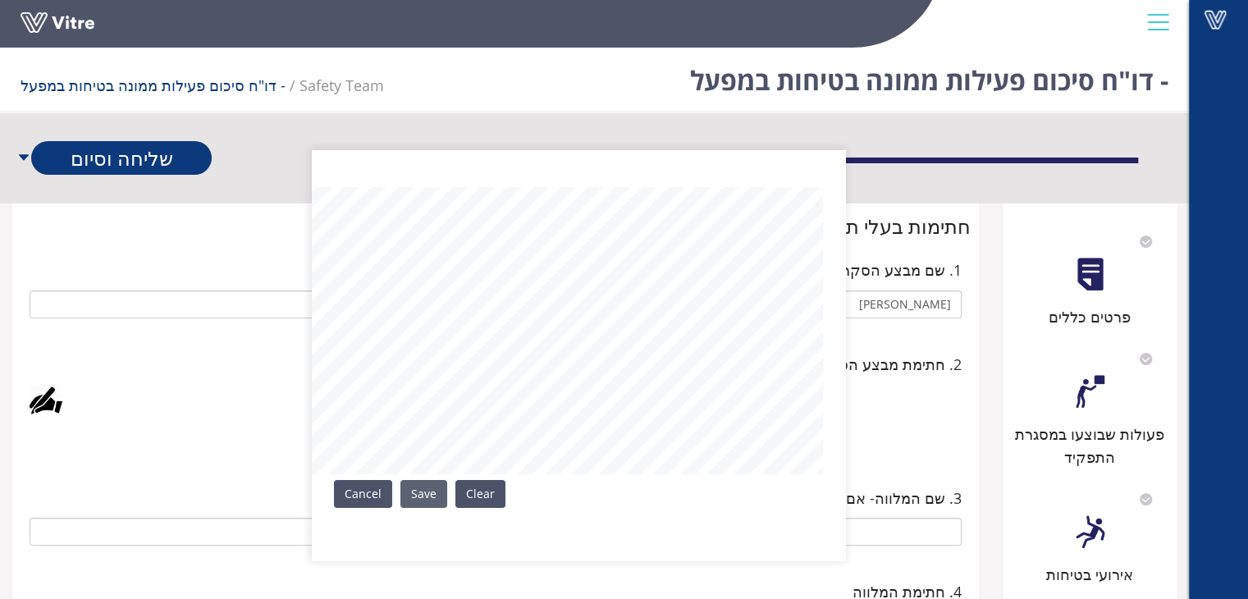
click at [419, 493] on link "Save" at bounding box center [423, 494] width 47 height 28
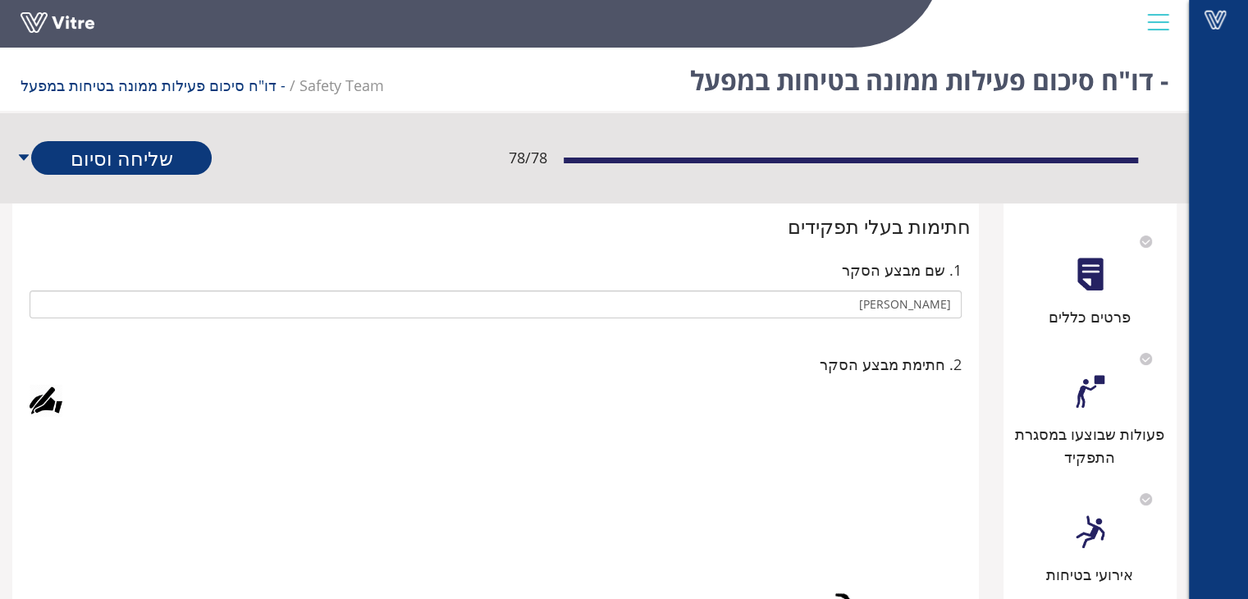
click at [1085, 290] on div at bounding box center [1089, 274] width 37 height 37
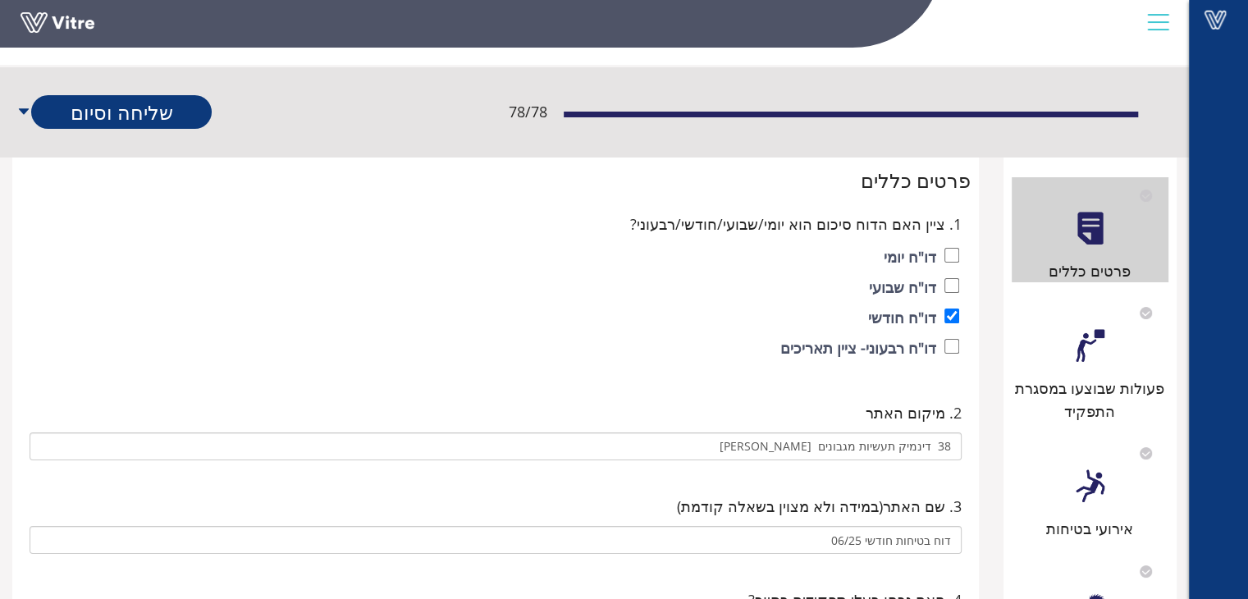
scroll to position [82, 0]
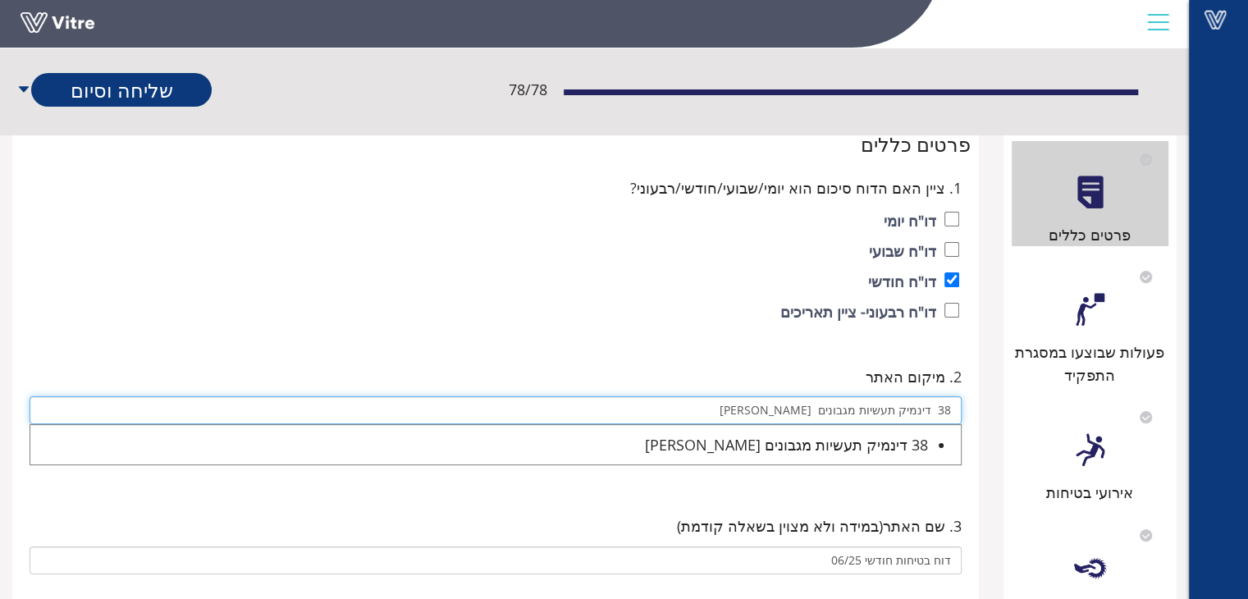
click at [758, 399] on input "38 דינמיק תעשיות מגבונים [PERSON_NAME]" at bounding box center [496, 410] width 932 height 28
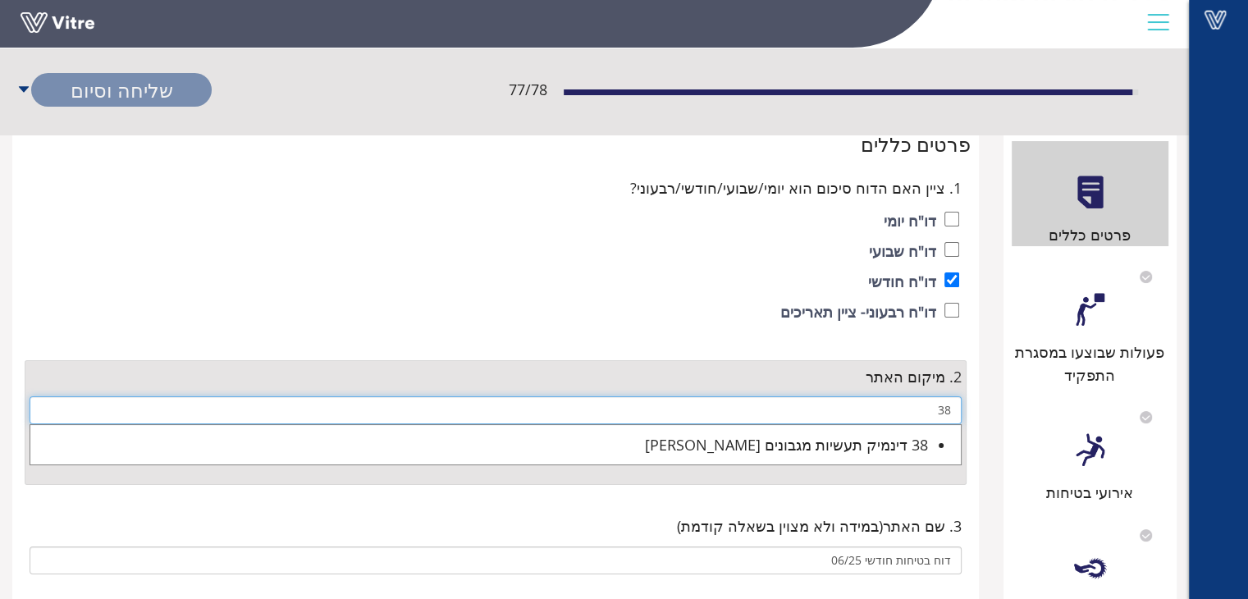
type input "3"
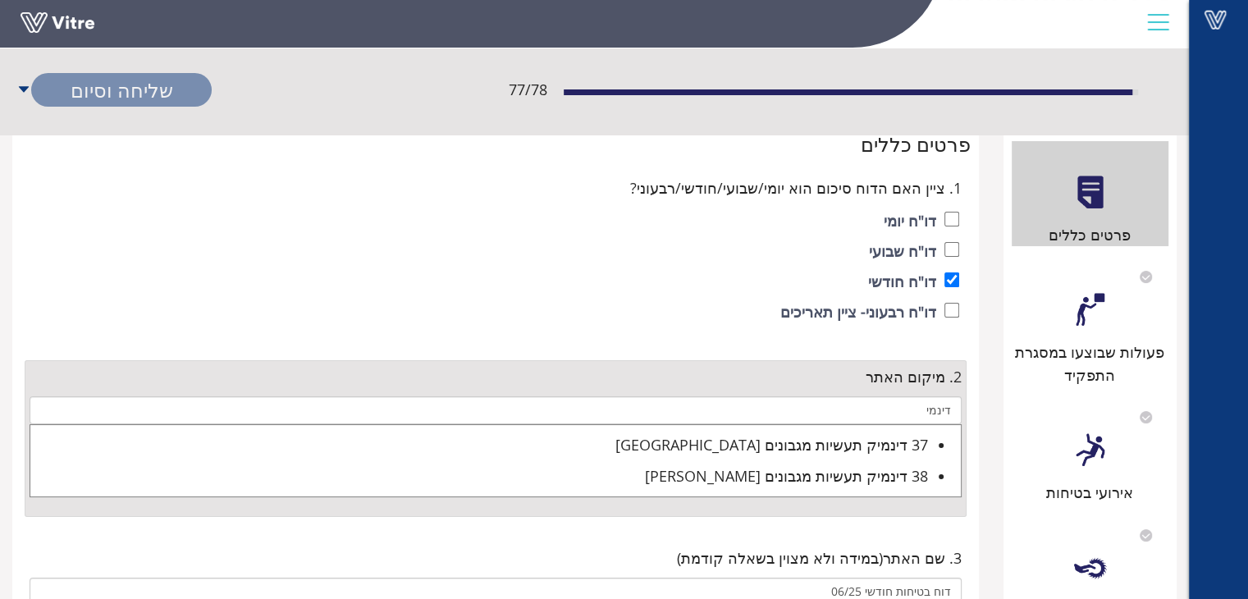
click at [785, 441] on div "37 דינמיק תעשיות מגבונים [GEOGRAPHIC_DATA]" at bounding box center [478, 444] width 897 height 23
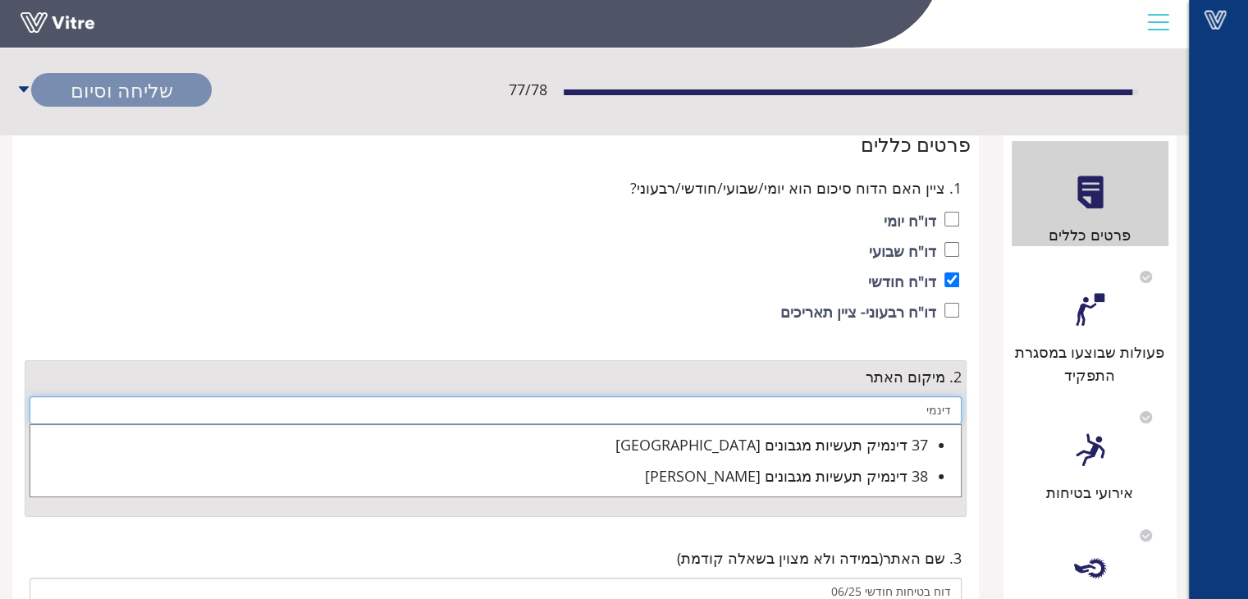
type input "37 דינמיק תעשיות מגבונים [GEOGRAPHIC_DATA]"
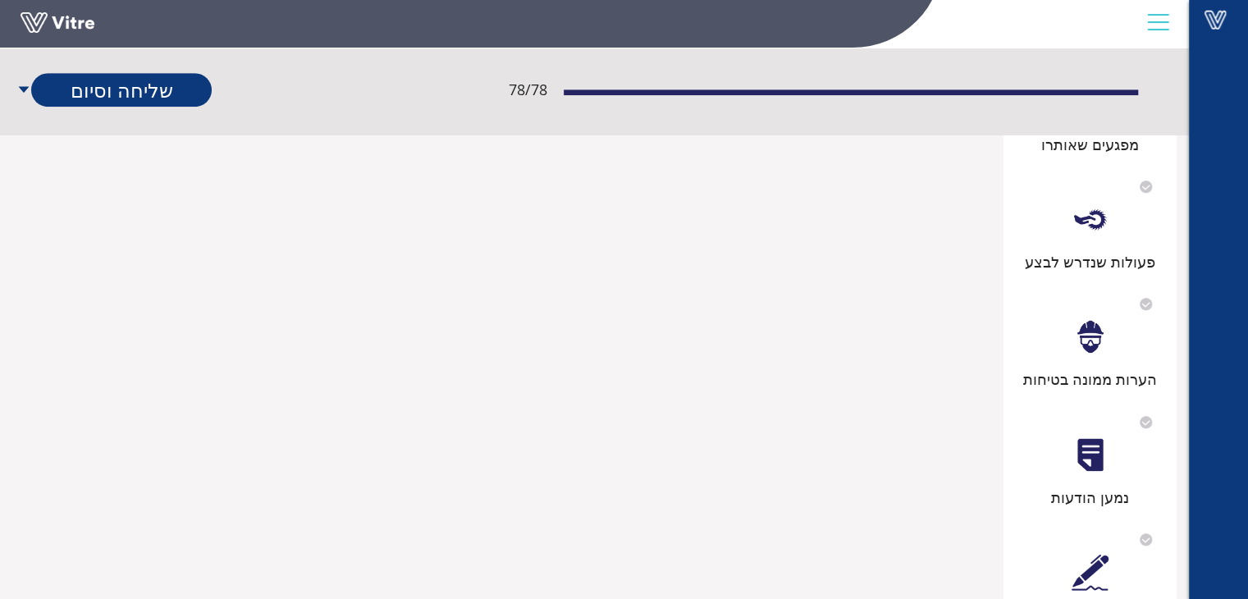
scroll to position [1094, 0]
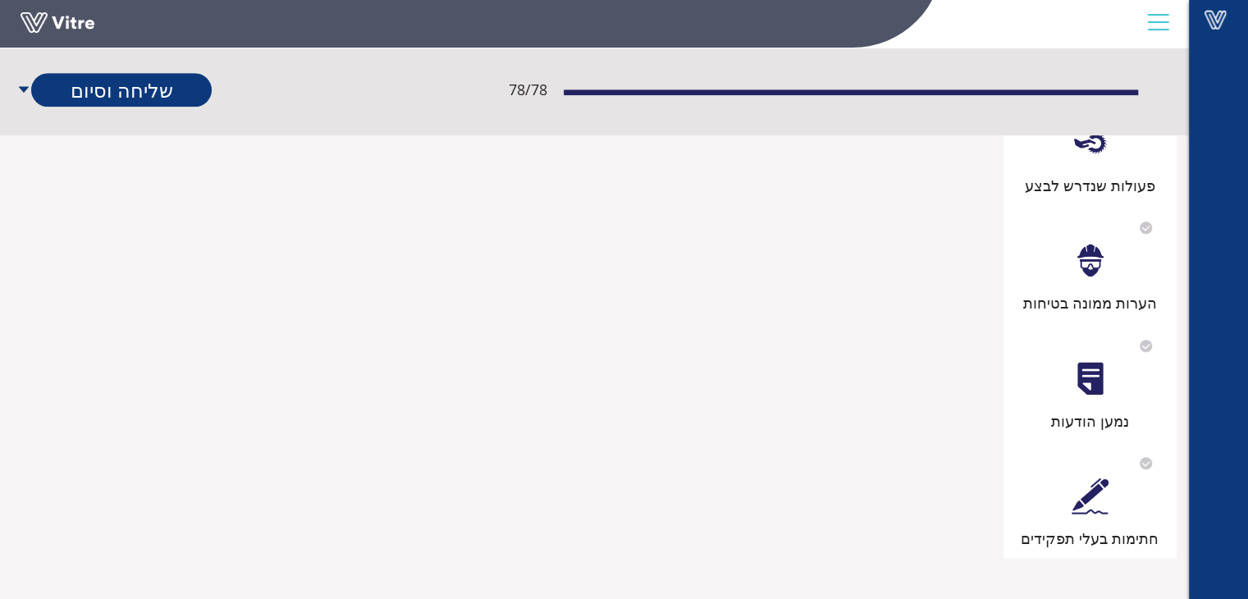
click at [1085, 532] on div "חתימות בעלי תפקידים" at bounding box center [1090, 538] width 158 height 23
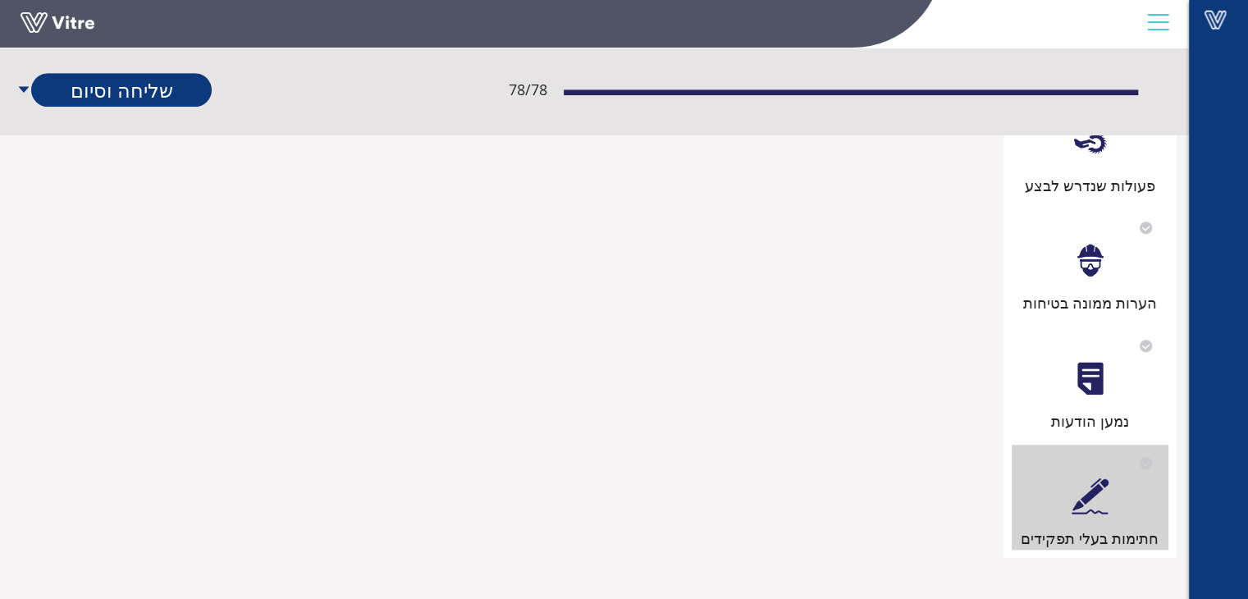
click at [1083, 291] on div "הערות ממונה בטיחות" at bounding box center [1090, 302] width 158 height 23
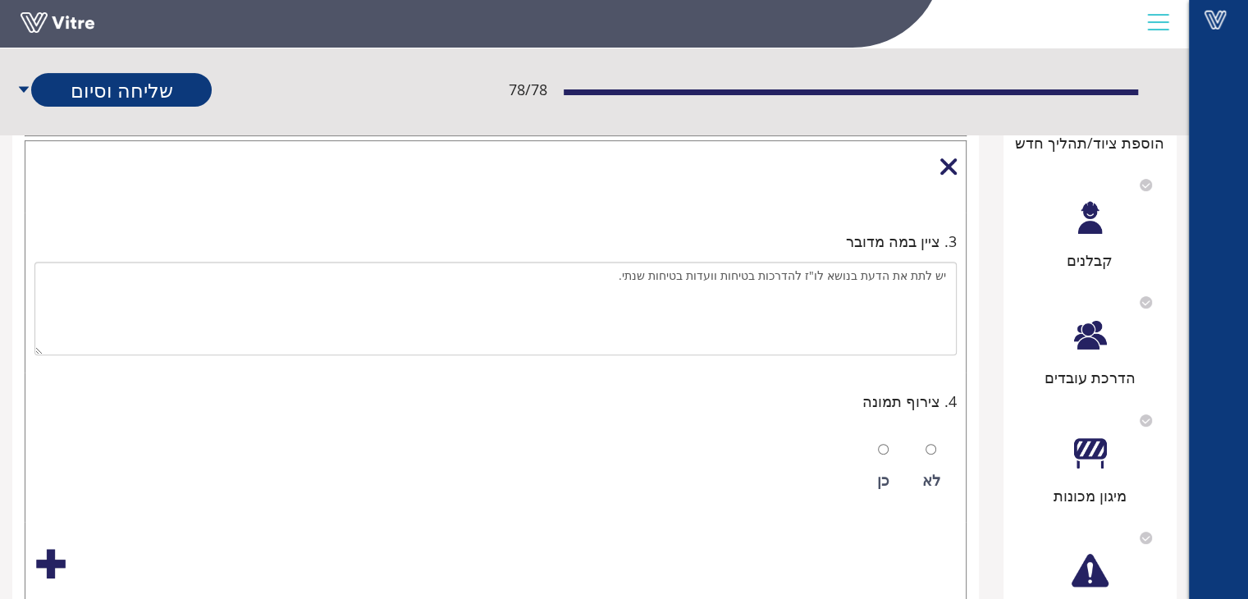
scroll to position [574, 0]
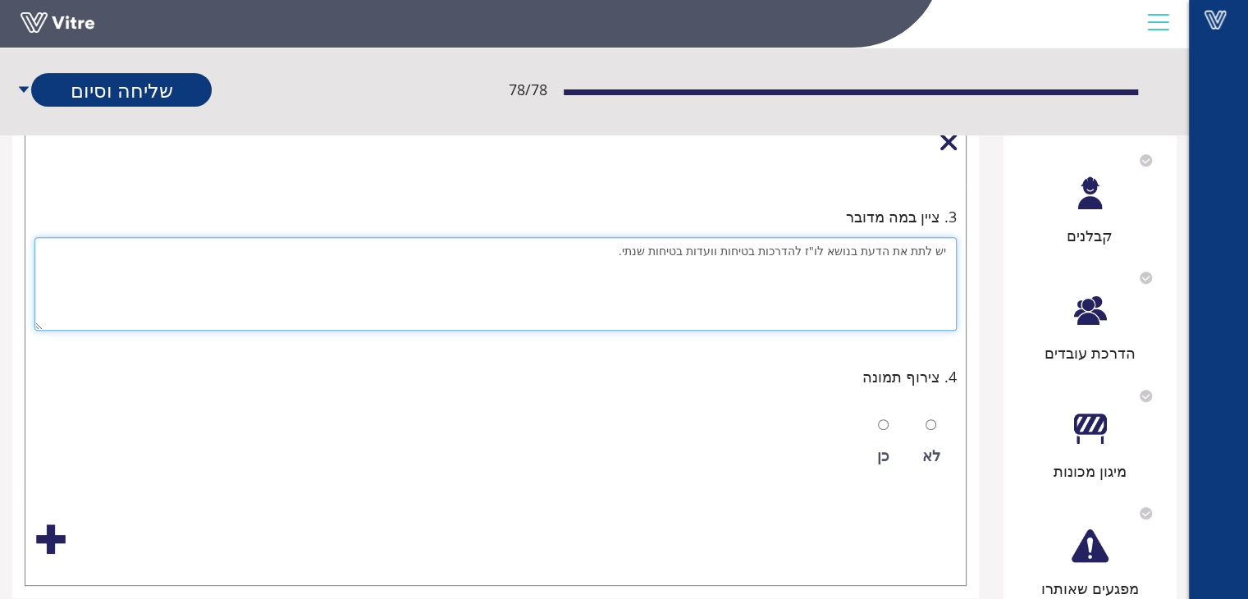
drag, startPoint x: 638, startPoint y: 252, endPoint x: 742, endPoint y: 280, distance: 107.1
click at [734, 251] on textarea "יש לתת את הדעת בנושא לו"ז להדרכות בטיחות וועדות בטיחות שנתי." at bounding box center [495, 284] width 922 height 94
click at [810, 245] on textarea "יש לתת את הדעת בנושא לו"ז להדרכות בטיחות ." at bounding box center [495, 284] width 922 height 94
drag, startPoint x: 806, startPoint y: 246, endPoint x: 810, endPoint y: 258, distance: 13.3
click at [807, 250] on textarea "יש לתת את הדעת בנושא לו"ז להדרכות בטיחות ." at bounding box center [495, 284] width 922 height 94
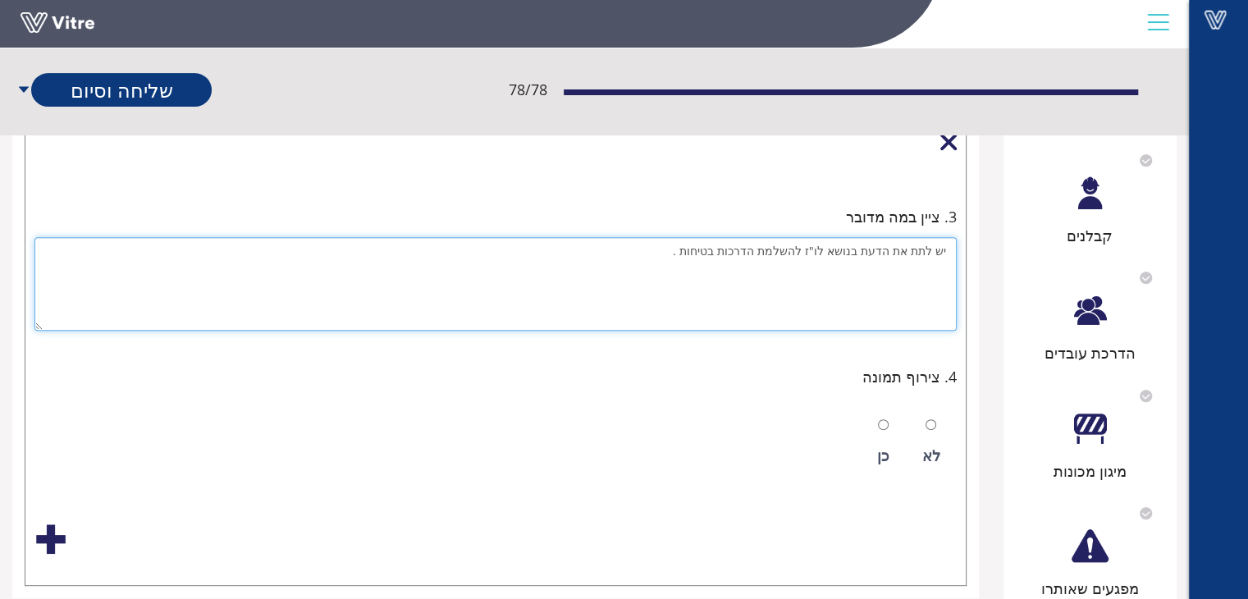
click at [701, 250] on textarea "יש לתת את הדעת בנושא לו"ז להשלמת הדרכות בטיחות ." at bounding box center [495, 284] width 922 height 94
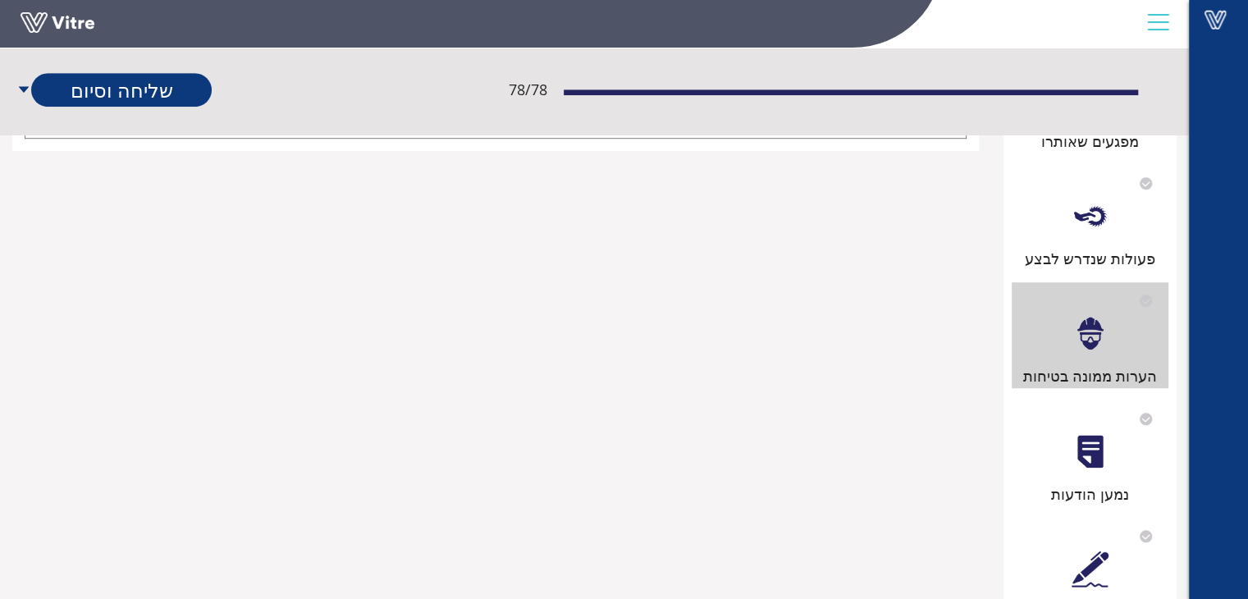
scroll to position [1094, 0]
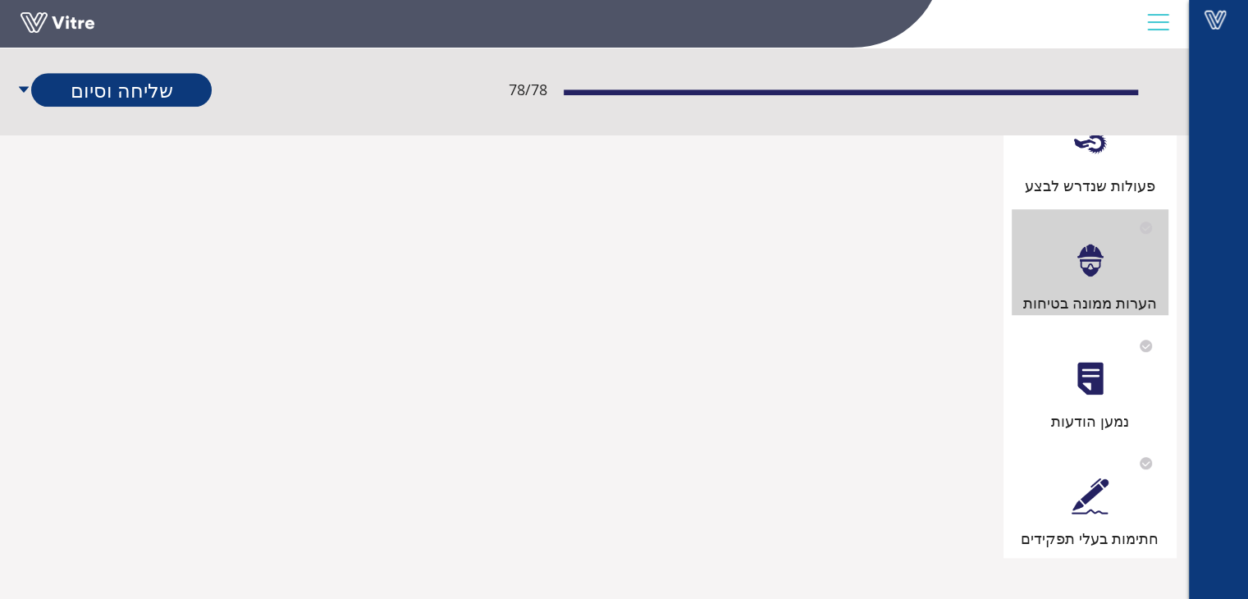
type textarea "יש לתת את הדעת בנושא לו"ז להשלמת הדרכות בטיחות שנתית לעובדיי היצור שלא נוכחו בה…"
click at [1077, 520] on div "חתימות בעלי תפקידים" at bounding box center [1090, 497] width 158 height 105
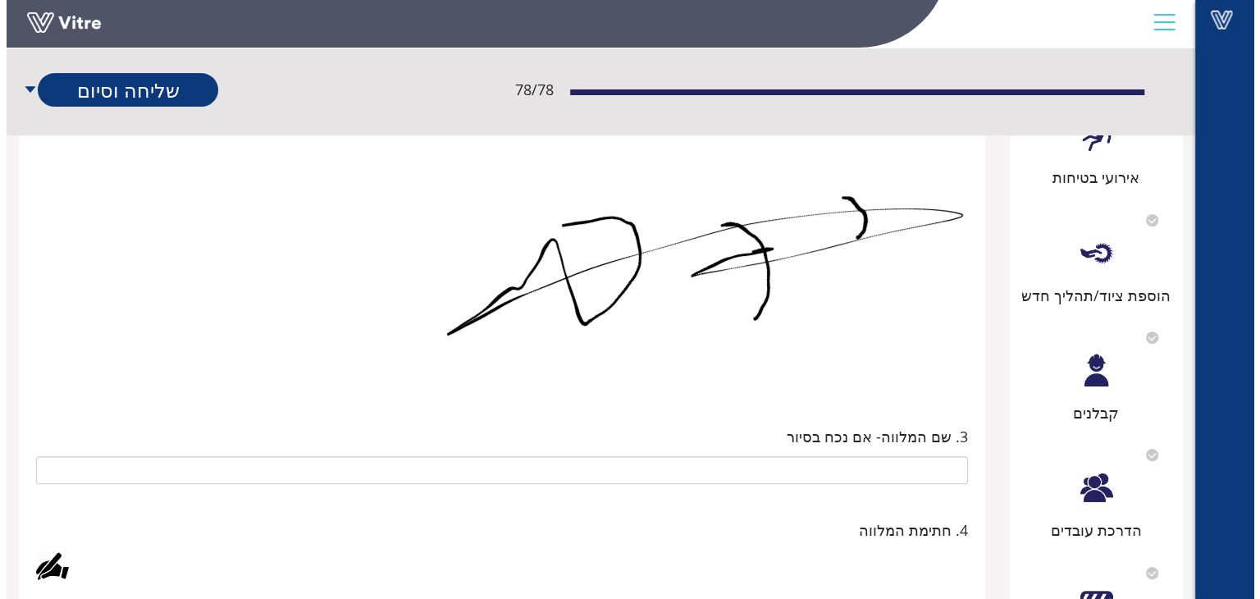
scroll to position [574, 0]
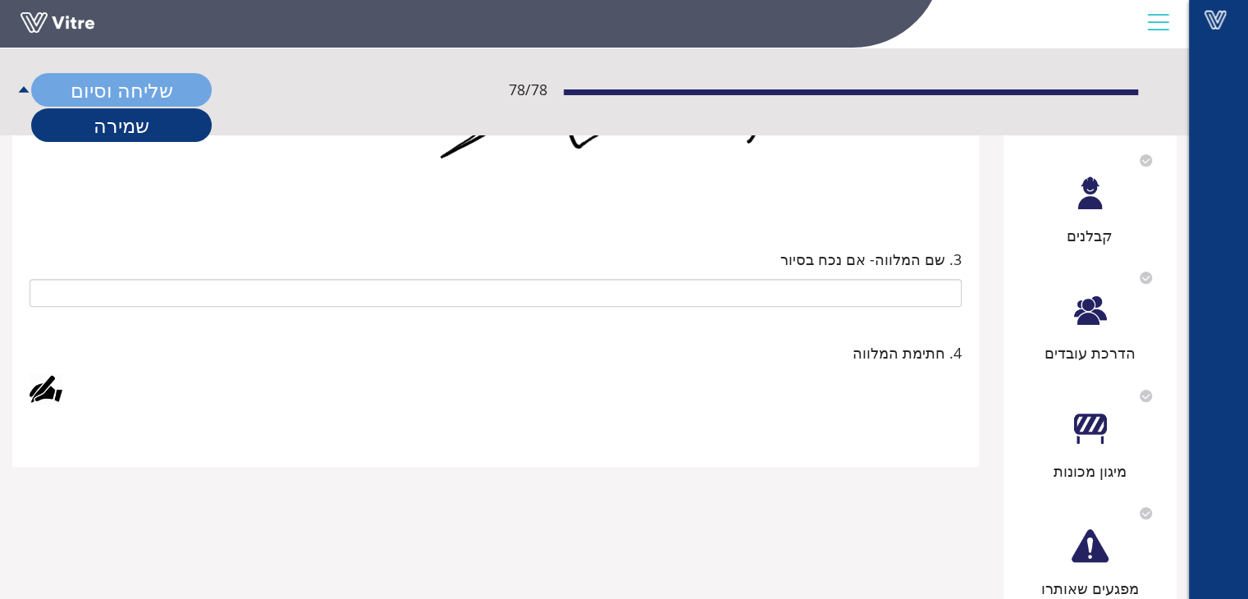
click at [124, 80] on link "שליחה וסיום" at bounding box center [121, 90] width 180 height 34
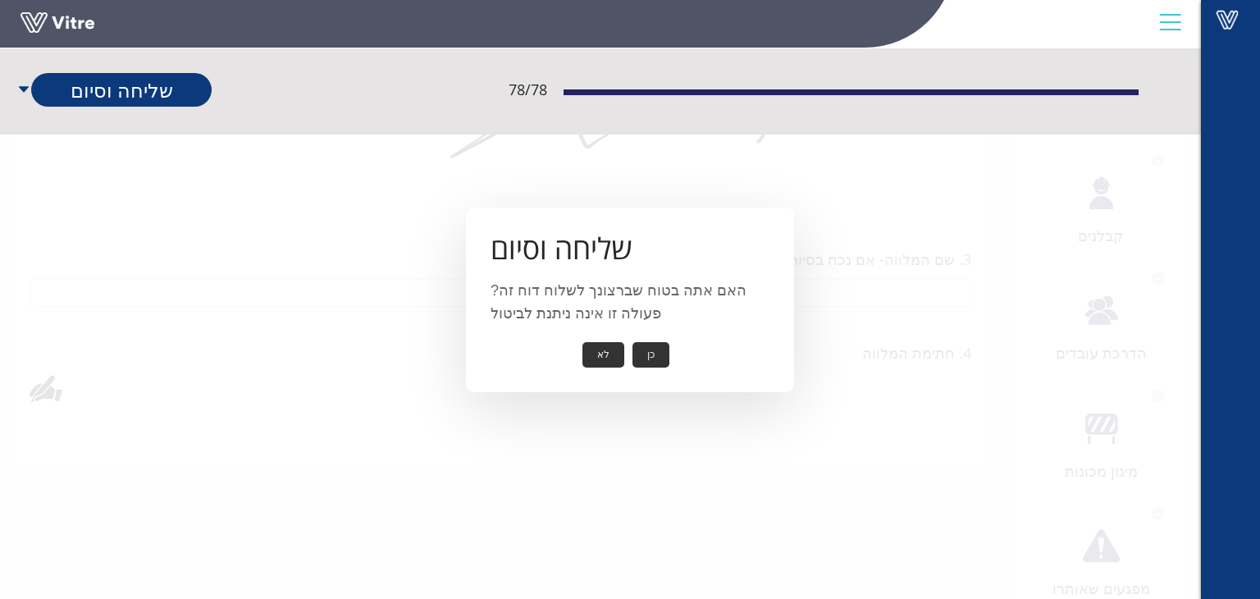
click at [658, 355] on button "כן" at bounding box center [650, 354] width 37 height 25
